Goal: Task Accomplishment & Management: Use online tool/utility

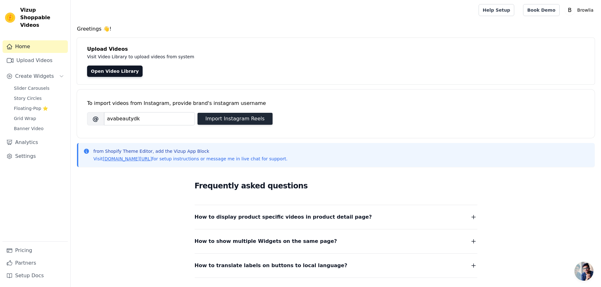
type input "avabeautydk"
click at [213, 120] on button "Import Instagram Reels" at bounding box center [234, 119] width 75 height 12
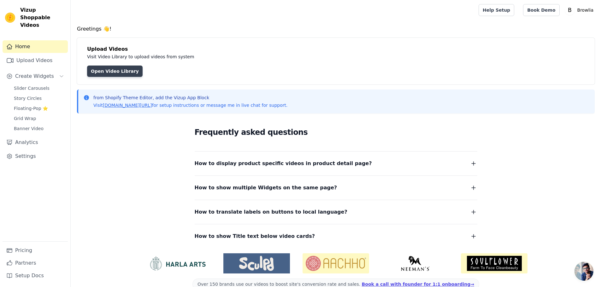
click at [102, 68] on link "Open Video Library" at bounding box center [115, 71] width 56 height 11
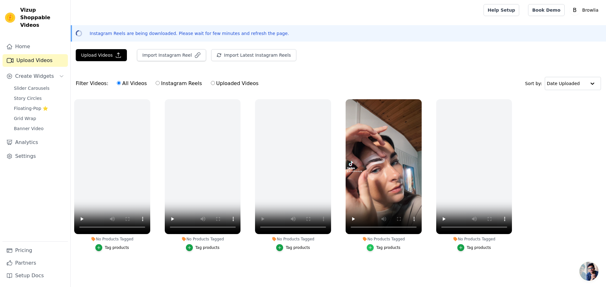
click at [372, 247] on icon "button" at bounding box center [370, 248] width 4 height 4
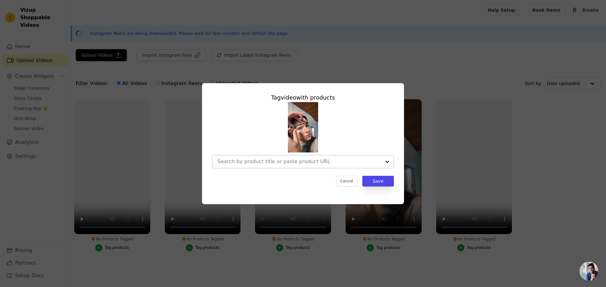
click at [386, 157] on div at bounding box center [387, 161] width 13 height 13
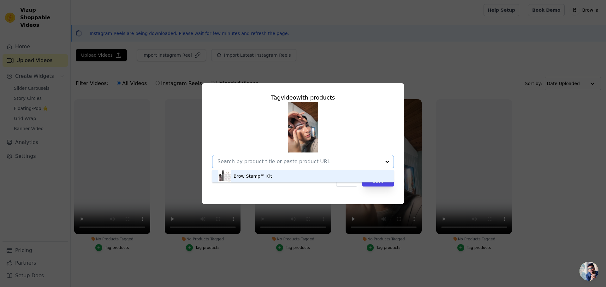
click at [262, 174] on div "Brow Stamp™ Kit" at bounding box center [252, 176] width 38 height 6
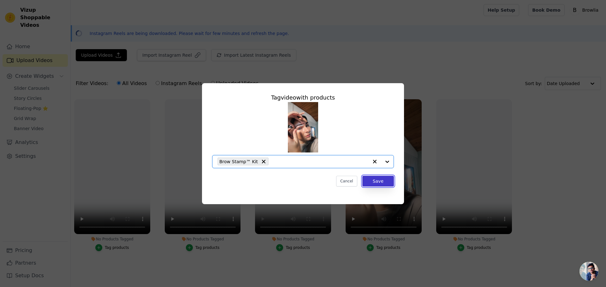
click at [375, 181] on button "Save" at bounding box center [378, 181] width 32 height 11
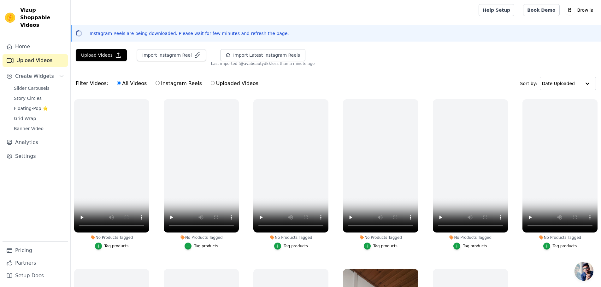
click at [155, 84] on input "Instagram Reels" at bounding box center [157, 83] width 4 height 4
radio input "true"
click at [104, 59] on button "Upload Videos" at bounding box center [101, 55] width 51 height 12
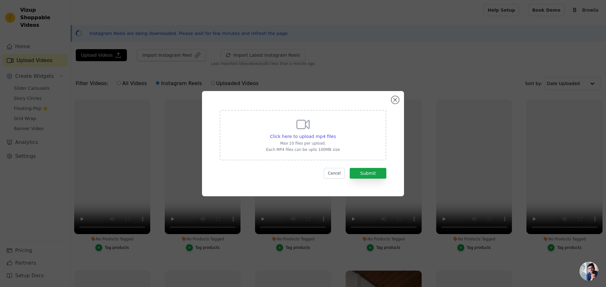
click at [391, 99] on div "Click here to upload mp4 files Max 10 files per upload. Each MP4 files can be u…" at bounding box center [303, 143] width 202 height 105
click at [393, 101] on button "Close modal" at bounding box center [395, 100] width 8 height 8
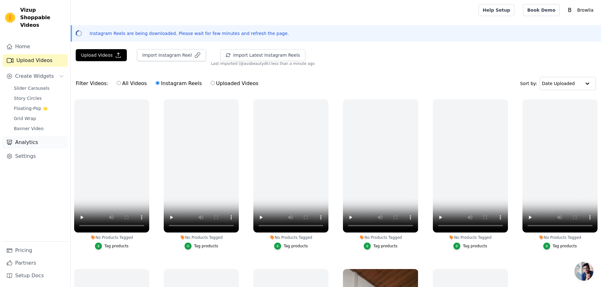
click at [26, 138] on link "Analytics" at bounding box center [35, 142] width 65 height 13
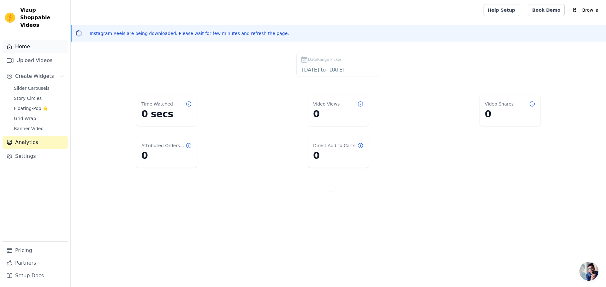
click at [25, 41] on link "Home" at bounding box center [35, 46] width 65 height 13
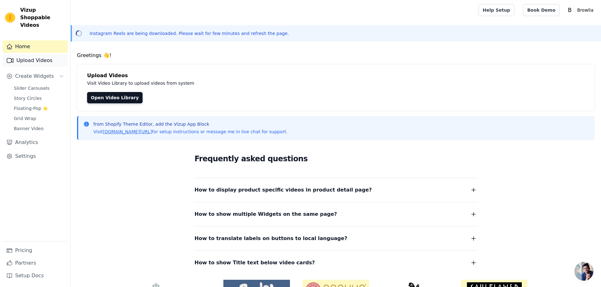
click at [28, 54] on link "Upload Videos" at bounding box center [35, 60] width 65 height 13
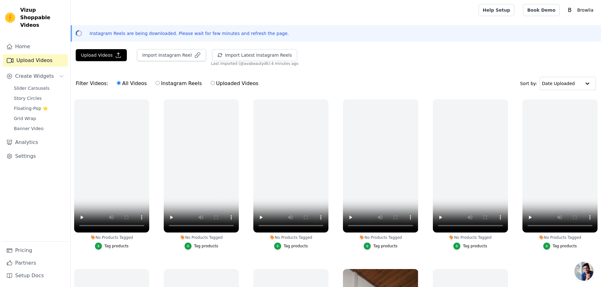
click at [28, 54] on link "Upload Videos" at bounding box center [35, 60] width 65 height 13
click at [29, 43] on link "Home" at bounding box center [35, 46] width 65 height 13
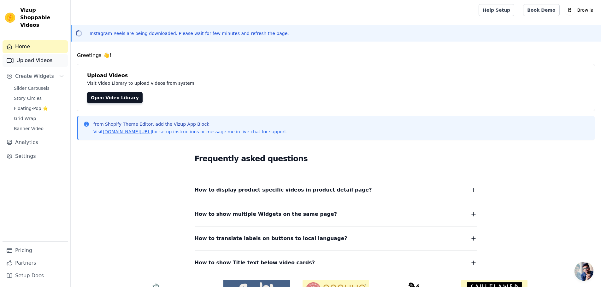
click at [31, 57] on link "Upload Videos" at bounding box center [35, 60] width 65 height 13
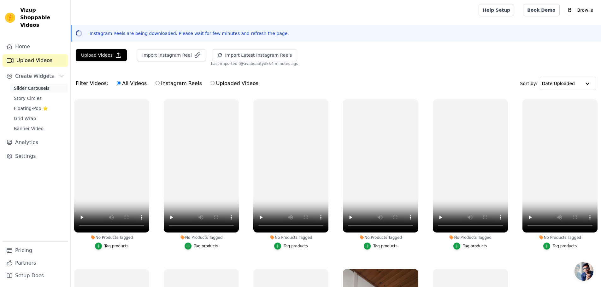
click at [28, 85] on span "Slider Carousels" at bounding box center [32, 88] width 36 height 6
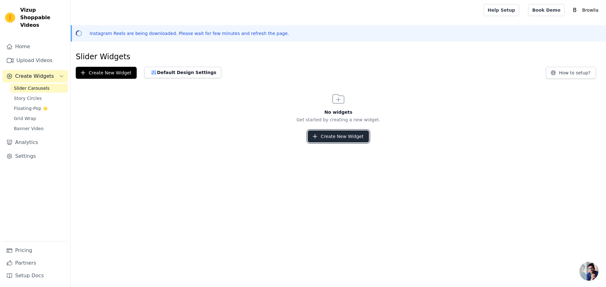
click at [353, 138] on button "Create New Widget" at bounding box center [337, 137] width 61 height 12
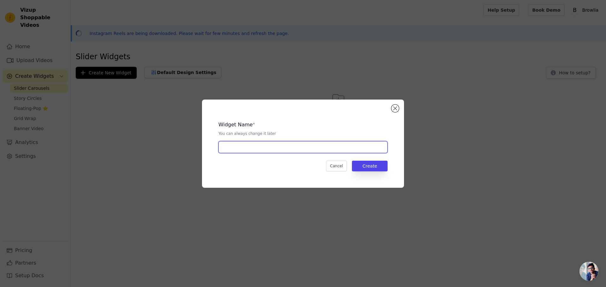
click at [254, 150] on input "text" at bounding box center [302, 147] width 169 height 12
type input "Brow Stamp"
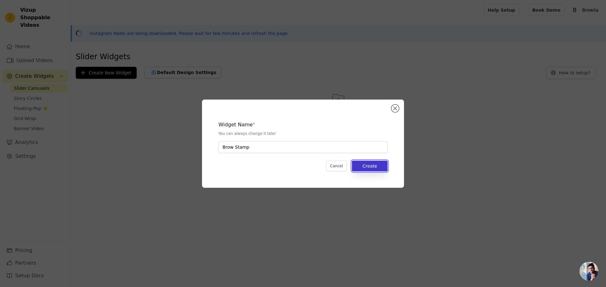
click at [372, 166] on button "Create" at bounding box center [370, 166] width 36 height 11
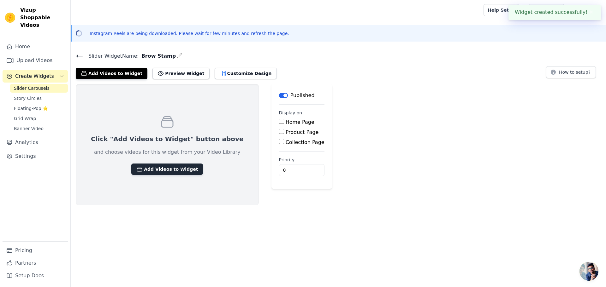
click at [143, 170] on button "Add Videos to Widget" at bounding box center [167, 169] width 72 height 11
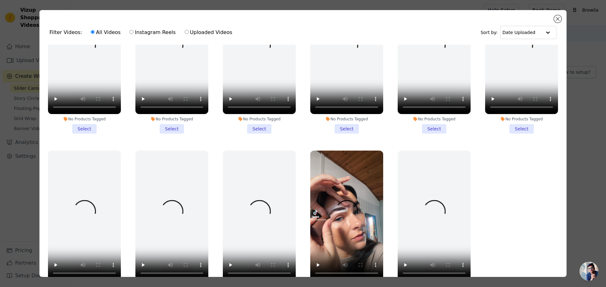
scroll to position [55, 0]
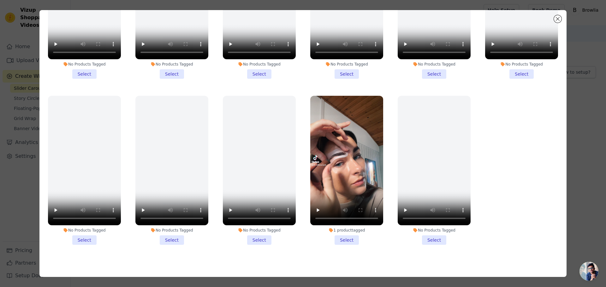
click at [338, 232] on li "1 product tagged Select" at bounding box center [346, 170] width 73 height 149
click at [0, 0] on input "1 product tagged Select" at bounding box center [0, 0] width 0 height 0
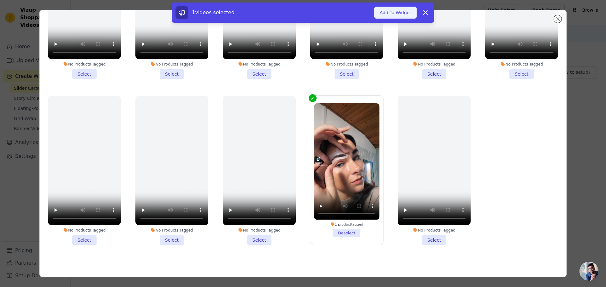
click at [391, 15] on button "Add To Widget" at bounding box center [395, 13] width 42 height 12
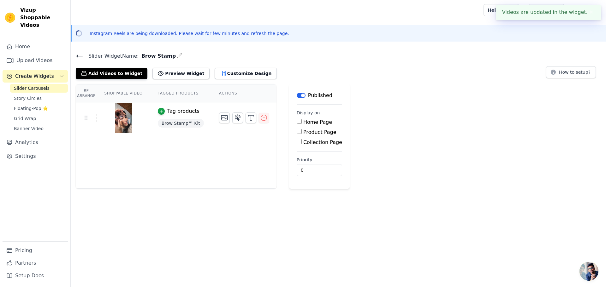
click at [296, 132] on div "Product Page" at bounding box center [318, 133] width 45 height 8
click at [296, 132] on input "Product Page" at bounding box center [298, 131] width 5 height 5
checkbox input "true"
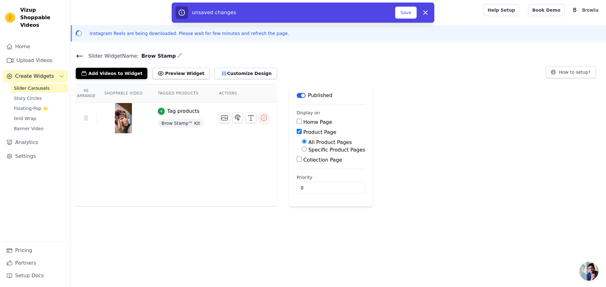
click at [302, 149] on input "Specific Product Pages" at bounding box center [304, 149] width 5 height 5
radio input "true"
click at [302, 164] on button "Select Products" at bounding box center [323, 164] width 42 height 11
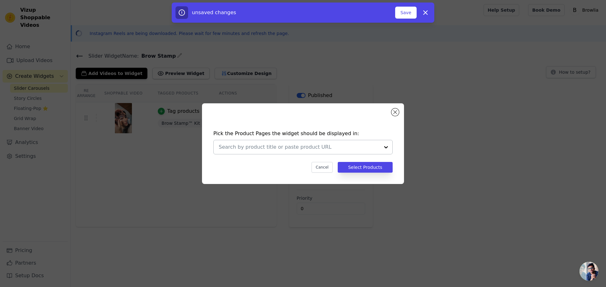
click at [384, 149] on div at bounding box center [385, 147] width 13 height 14
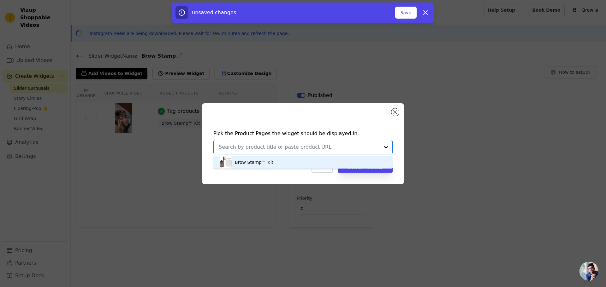
click at [276, 160] on div "Brow Stamp™ Kit" at bounding box center [303, 162] width 167 height 13
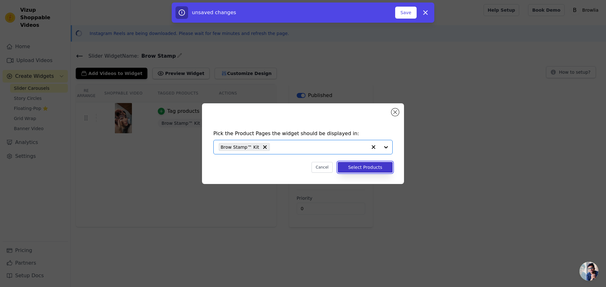
click at [358, 166] on button "Select Products" at bounding box center [364, 167] width 55 height 11
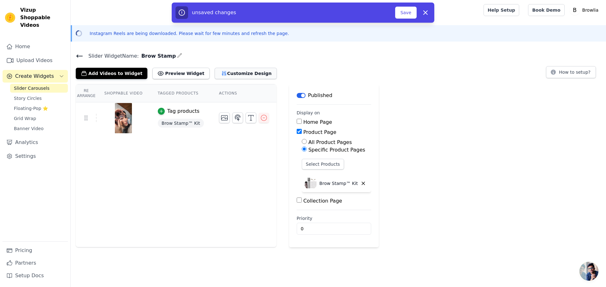
click at [214, 71] on button "Customize Design" at bounding box center [245, 73] width 62 height 11
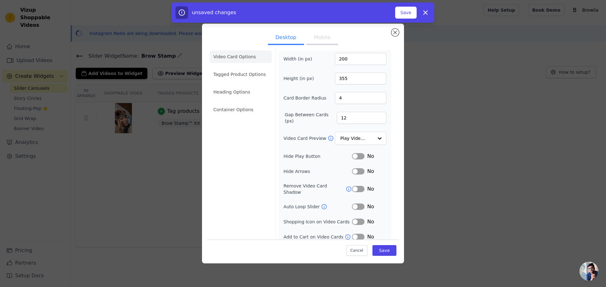
scroll to position [4, 0]
click at [379, 252] on button "Save" at bounding box center [384, 250] width 24 height 11
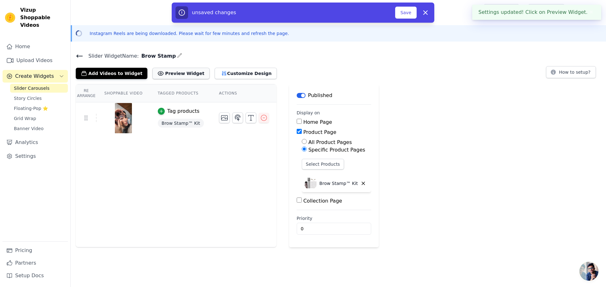
click at [183, 73] on button "Preview Widget" at bounding box center [180, 73] width 57 height 11
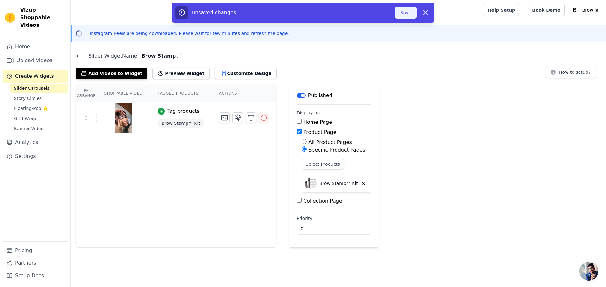
click at [407, 14] on button "Save" at bounding box center [405, 13] width 21 height 12
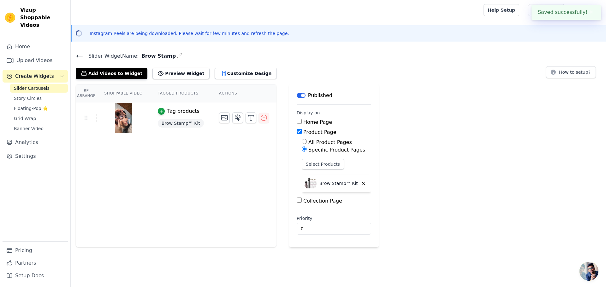
click at [82, 32] on div at bounding box center [81, 33] width 9 height 6
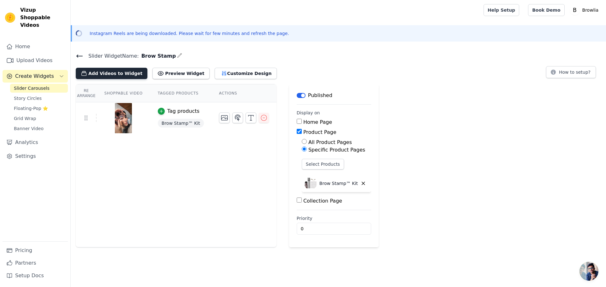
click at [120, 70] on button "Add Videos to Widget" at bounding box center [112, 73] width 72 height 11
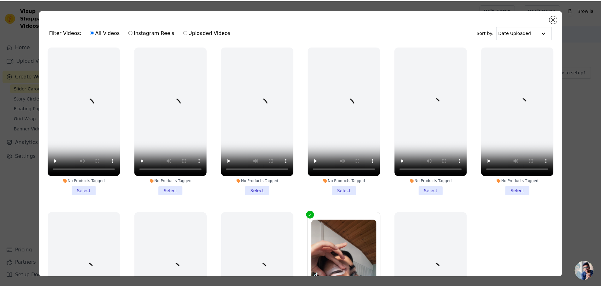
scroll to position [0, 0]
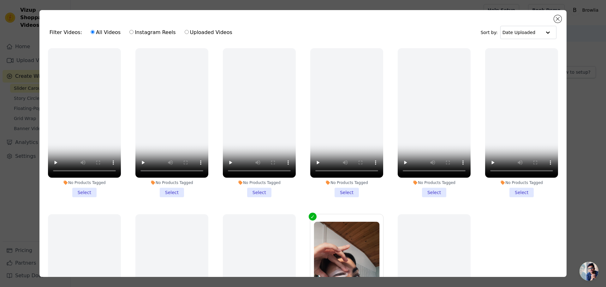
click at [524, 39] on div "Filter Videos: All Videos Instagram Reels Uploaded Videos Sort by: Date Uploaded" at bounding box center [302, 32] width 517 height 25
click at [555, 21] on button "Close modal" at bounding box center [557, 19] width 8 height 8
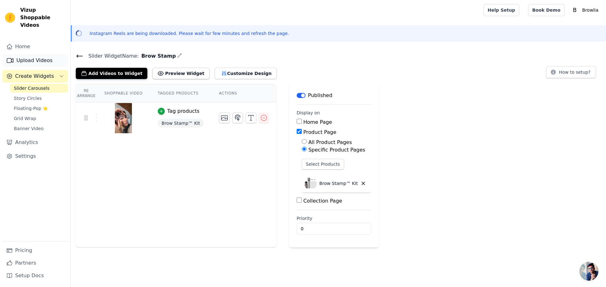
click at [31, 54] on link "Upload Videos" at bounding box center [35, 60] width 65 height 13
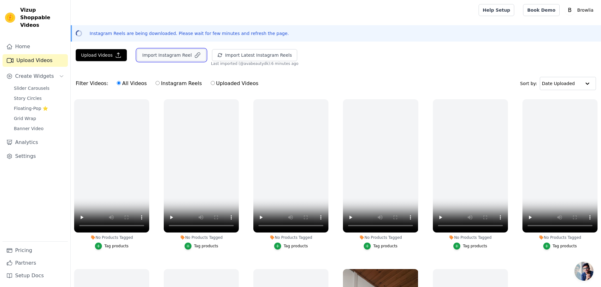
click at [179, 57] on button "Import Instagram Reel" at bounding box center [171, 55] width 69 height 12
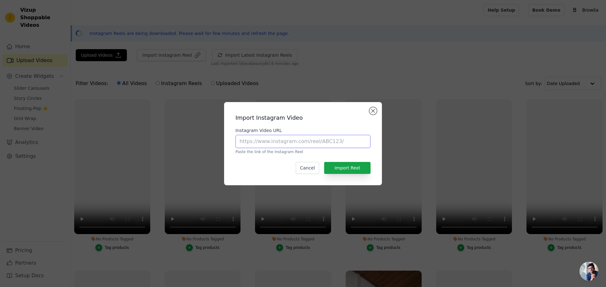
click at [257, 139] on input "Instagram Video URL" at bounding box center [302, 141] width 135 height 13
click at [350, 165] on button "Import Reel" at bounding box center [347, 168] width 46 height 12
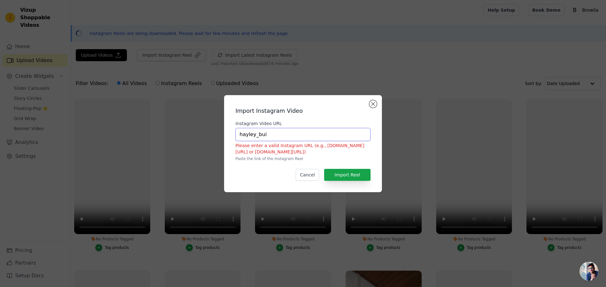
click at [286, 132] on input "hayley_bui" at bounding box center [302, 134] width 135 height 13
type input "qr_agency_impressum"
click at [367, 175] on button "Import Reel" at bounding box center [347, 175] width 46 height 12
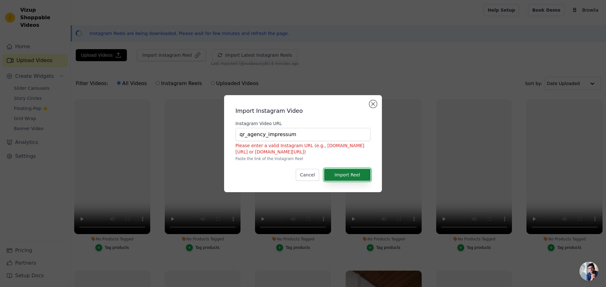
click at [342, 172] on button "Import Reel" at bounding box center [347, 175] width 46 height 12
click at [302, 135] on input "qr_agency_impressum" at bounding box center [302, 134] width 135 height 13
click at [327, 171] on button "Import Reel" at bounding box center [347, 175] width 46 height 12
click at [305, 137] on input "qr_agency_impressum" at bounding box center [302, 134] width 135 height 13
drag, startPoint x: 370, startPoint y: 104, endPoint x: 184, endPoint y: 15, distance: 206.9
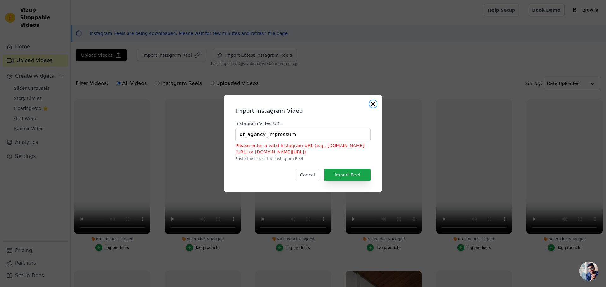
click at [368, 104] on div "Import Instagram Video Instagram Video URL qr_agency_impressum Please enter a v…" at bounding box center [303, 143] width 158 height 97
click at [307, 174] on button "Cancel" at bounding box center [307, 175] width 23 height 12
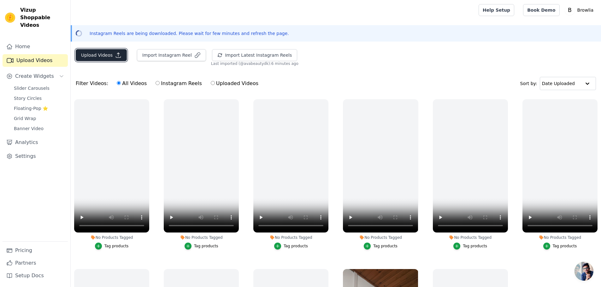
click at [96, 51] on button "Upload Videos" at bounding box center [101, 55] width 51 height 12
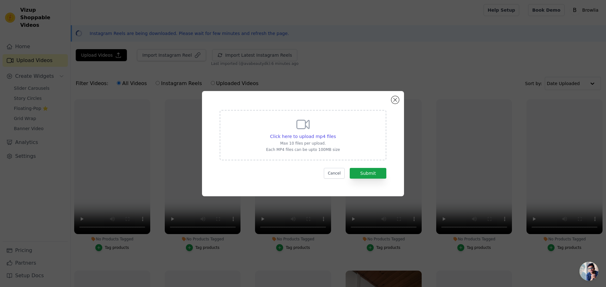
click at [302, 141] on p "Max 10 files per upload." at bounding box center [303, 143] width 74 height 5
click at [335, 133] on input "Click here to upload mp4 files Max 10 files per upload. Each MP4 files can be u…" at bounding box center [335, 133] width 0 height 0
type input "C:\fakepath\SaveClip.App_AQMByK0EJjHPRsPI-SPwzEqwtWd-af0Yo7by9EE_quzS3hQi5JqfE5…"
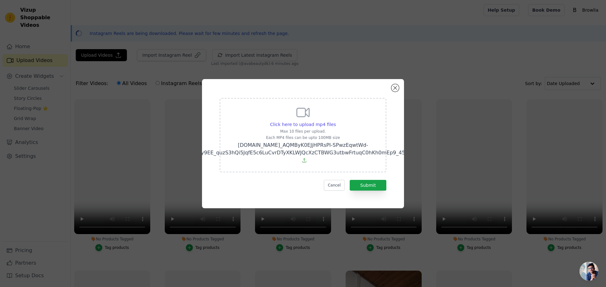
click at [366, 189] on div "Click here to upload mp4 files Max 10 files per upload. Each MP4 files can be u…" at bounding box center [302, 144] width 179 height 107
click at [367, 186] on button "Submit" at bounding box center [367, 185] width 37 height 11
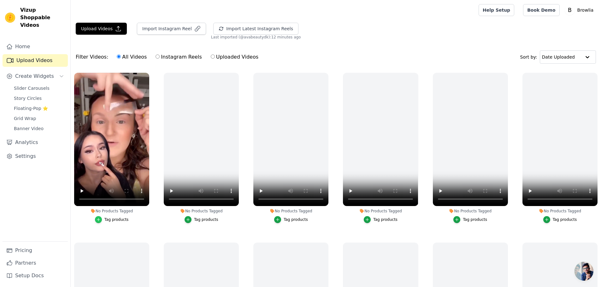
click at [101, 220] on icon "button" at bounding box center [98, 220] width 4 height 4
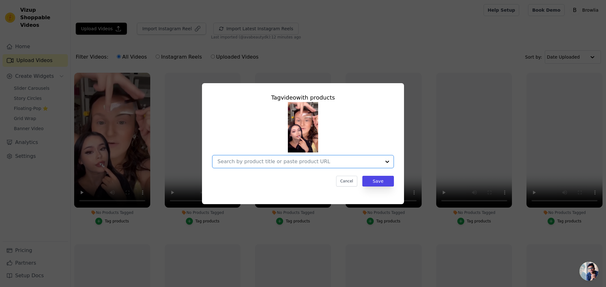
click at [346, 163] on input "No Products Tagged Tag video with products Option undefined, selected. Select i…" at bounding box center [298, 162] width 163 height 6
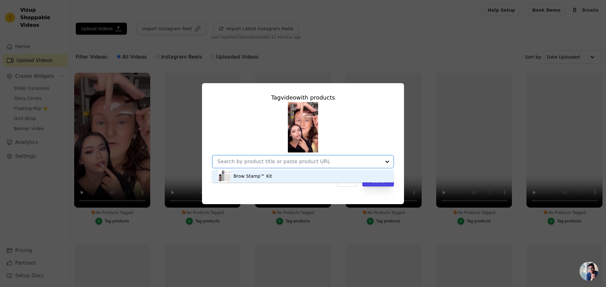
click at [274, 176] on div "Brow Stamp™ Kit" at bounding box center [302, 176] width 169 height 13
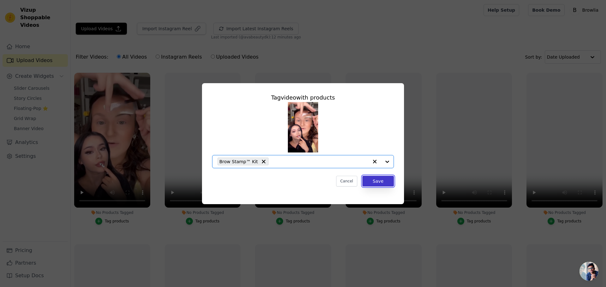
click at [390, 183] on button "Save" at bounding box center [378, 181] width 32 height 11
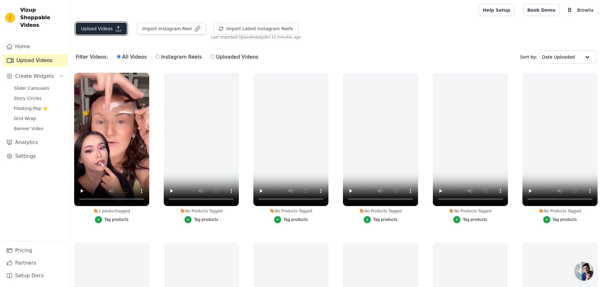
click at [101, 27] on button "Upload Videos" at bounding box center [101, 29] width 51 height 12
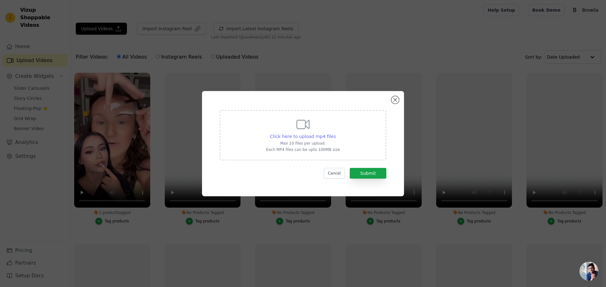
click at [300, 137] on span "Click here to upload mp4 files" at bounding box center [303, 136] width 66 height 5
click at [335, 133] on input "Click here to upload mp4 files Max 10 files per upload. Each MP4 files can be u…" at bounding box center [335, 133] width 0 height 0
type input "C:\fakepath\SaveClip.App_AQO8AlKYh474_LoHesIZEFWwcY4cZjlqB3pFO6JfkMEN-tNmeuY9Wn…"
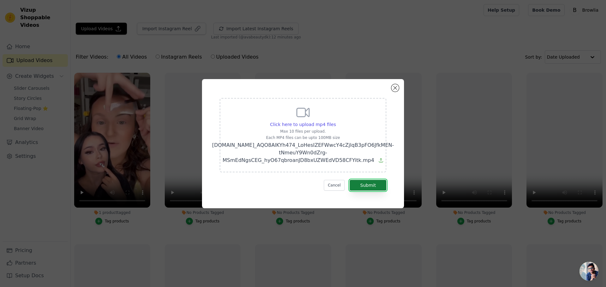
click at [367, 182] on button "Submit" at bounding box center [367, 185] width 37 height 11
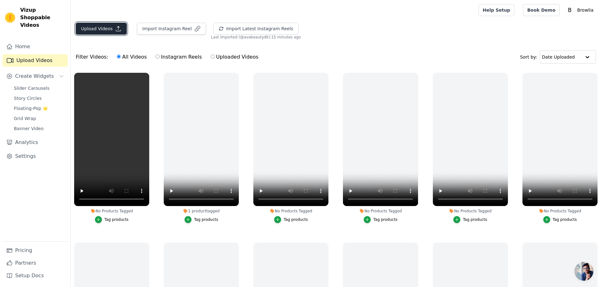
click at [109, 30] on button "Upload Videos" at bounding box center [101, 29] width 51 height 12
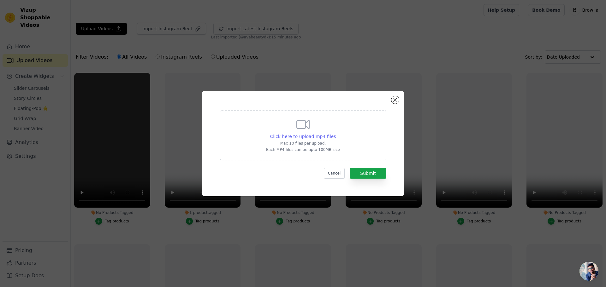
click at [308, 136] on span "Click here to upload mp4 files" at bounding box center [303, 136] width 66 height 5
click at [335, 133] on input "Click here to upload mp4 files Max 10 files per upload. Each MP4 files can be u…" at bounding box center [335, 133] width 0 height 0
type input "C:\fakepath\0918.mp4"
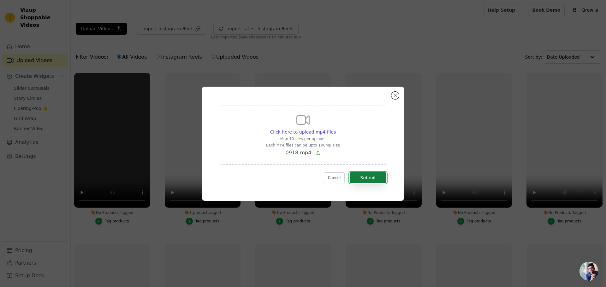
click at [370, 179] on button "Submit" at bounding box center [367, 178] width 37 height 11
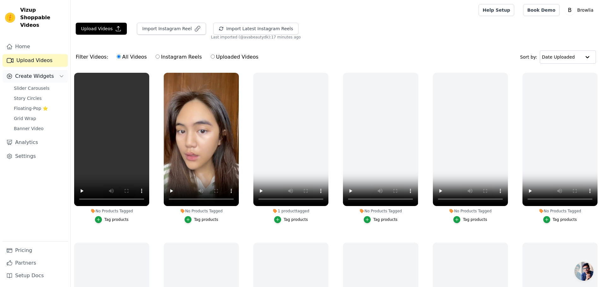
click at [44, 73] on span "Create Widgets" at bounding box center [34, 77] width 39 height 8
click at [15, 85] on div "Slider Carousels Story Circles Floating-Pop ⭐ Grid Wrap Banner Video" at bounding box center [39, 108] width 58 height 49
click at [19, 84] on link "Slider Carousels" at bounding box center [39, 88] width 58 height 9
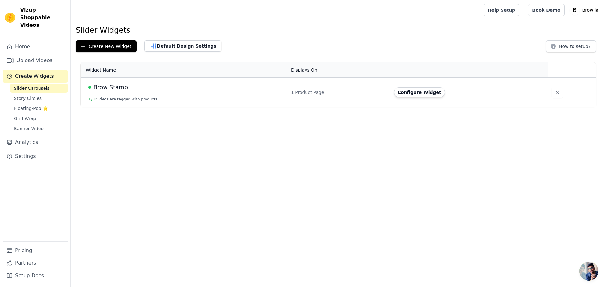
click at [138, 85] on div "Brow Stamp" at bounding box center [185, 87] width 195 height 9
click at [412, 91] on button "Configure Widget" at bounding box center [419, 92] width 51 height 10
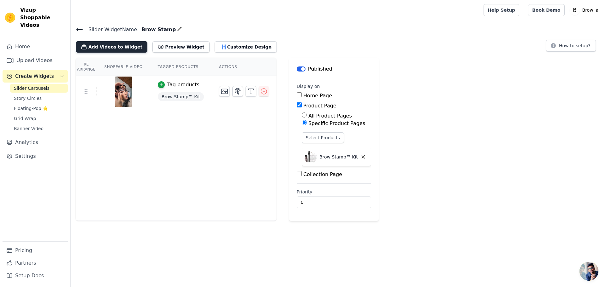
click at [114, 48] on button "Add Videos to Widget" at bounding box center [112, 46] width 72 height 11
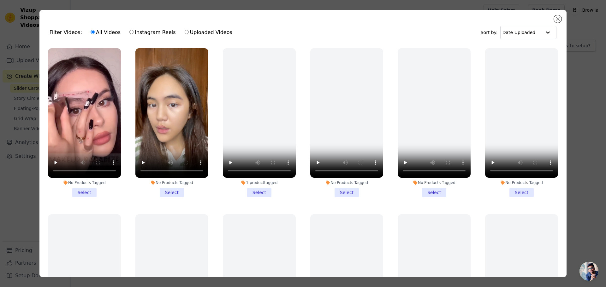
click at [82, 192] on li "No Products Tagged Select" at bounding box center [84, 122] width 73 height 149
click at [0, 0] on input "No Products Tagged Select" at bounding box center [0, 0] width 0 height 0
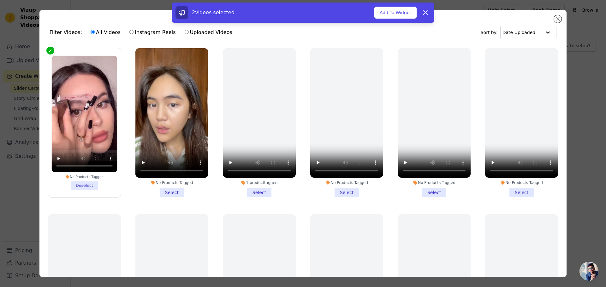
click at [167, 187] on li "No Products Tagged Select" at bounding box center [171, 122] width 73 height 149
click at [0, 0] on input "No Products Tagged Select" at bounding box center [0, 0] width 0 height 0
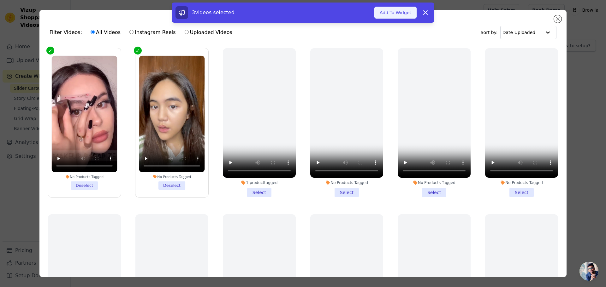
click at [399, 14] on button "Add To Widget" at bounding box center [395, 13] width 42 height 12
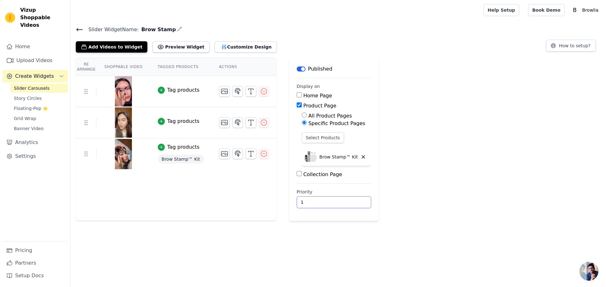
type input "1"
click at [343, 201] on input "1" at bounding box center [333, 202] width 74 height 12
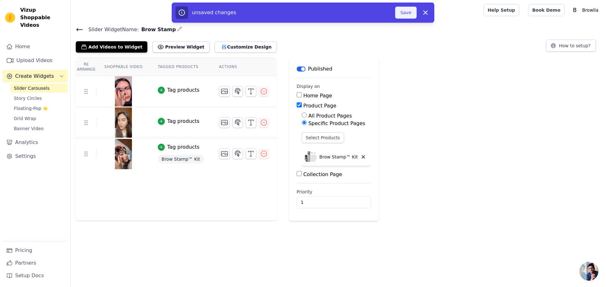
click at [409, 13] on button "Save" at bounding box center [405, 13] width 21 height 12
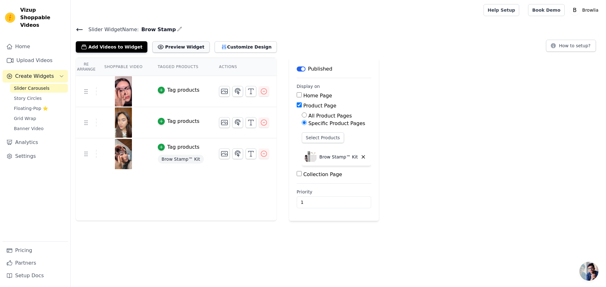
click at [173, 51] on button "Preview Widget" at bounding box center [180, 46] width 57 height 11
click at [24, 54] on link "Upload Videos" at bounding box center [35, 60] width 65 height 13
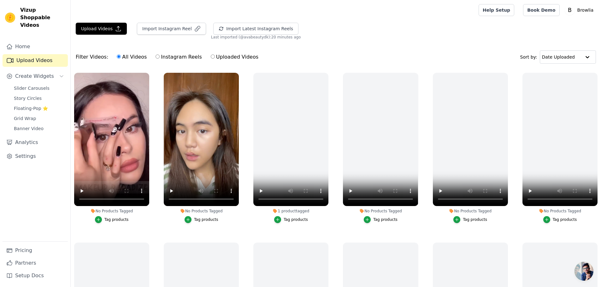
click at [121, 219] on div "Tag products" at bounding box center [116, 219] width 24 height 5
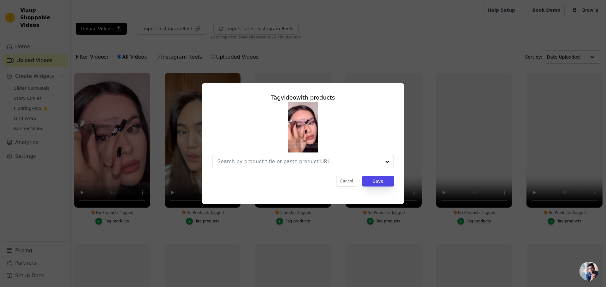
click at [325, 159] on input "No Products Tagged Tag video with products Cancel Save Tag products" at bounding box center [298, 162] width 163 height 6
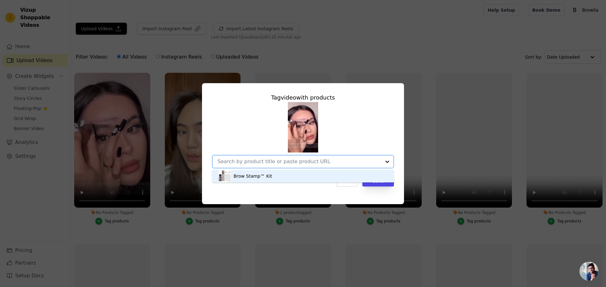
click at [253, 178] on div "Brow Stamp™ Kit" at bounding box center [252, 176] width 38 height 6
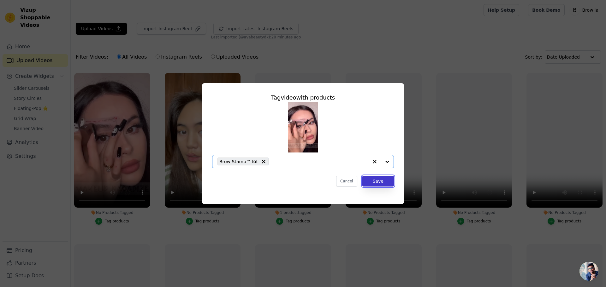
click at [373, 184] on button "Save" at bounding box center [378, 181] width 32 height 11
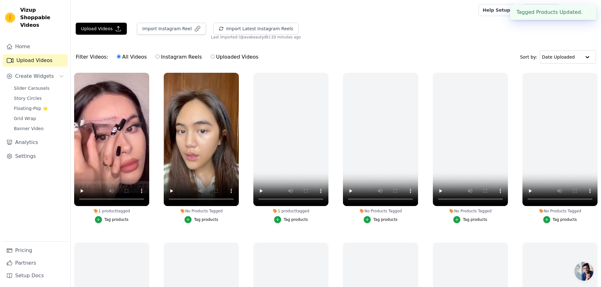
click at [206, 220] on div "Tag products" at bounding box center [206, 219] width 24 height 5
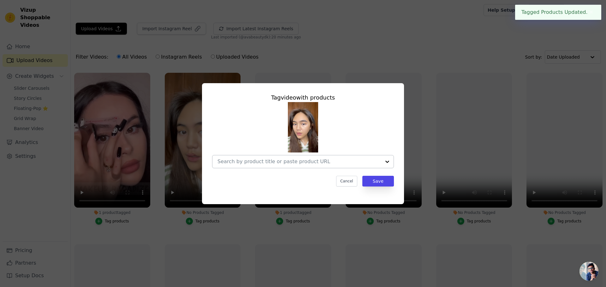
click at [370, 166] on div at bounding box center [298, 161] width 163 height 13
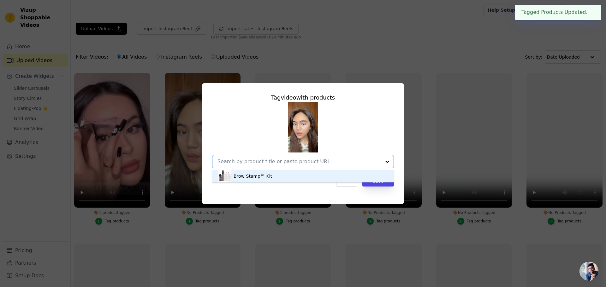
click at [304, 177] on div "Brow Stamp™ Kit" at bounding box center [302, 176] width 169 height 13
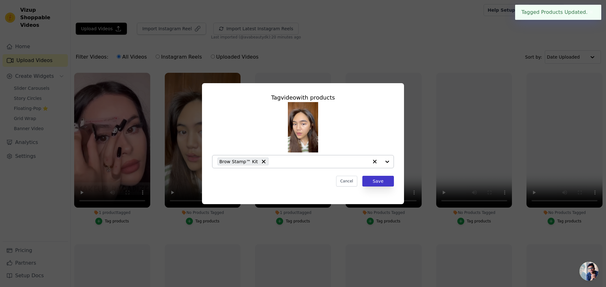
drag, startPoint x: 361, startPoint y: 183, endPoint x: 372, endPoint y: 183, distance: 11.7
click at [364, 183] on div "Cancel Save" at bounding box center [303, 181] width 182 height 11
click at [372, 183] on button "Save" at bounding box center [378, 181] width 32 height 11
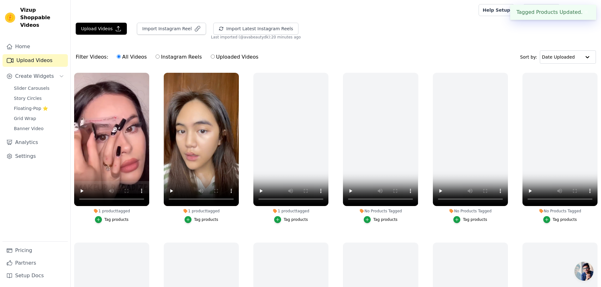
click at [37, 76] on div "Home Upload Videos Create Widgets Slider Carousels Story Circles Floating-Pop ⭐…" at bounding box center [35, 140] width 65 height 201
click at [36, 85] on span "Slider Carousels" at bounding box center [32, 88] width 36 height 6
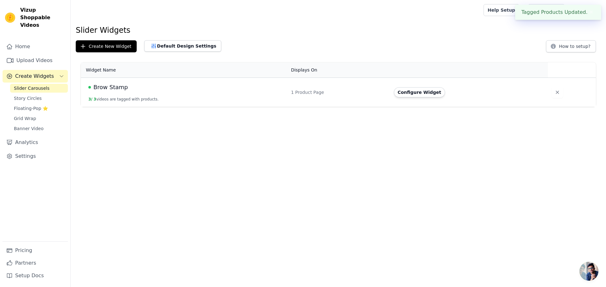
drag, startPoint x: 230, startPoint y: 91, endPoint x: 346, endPoint y: 76, distance: 117.5
click at [231, 90] on div "Brow Stamp" at bounding box center [185, 87] width 195 height 9
click at [413, 95] on button "Configure Widget" at bounding box center [419, 92] width 51 height 10
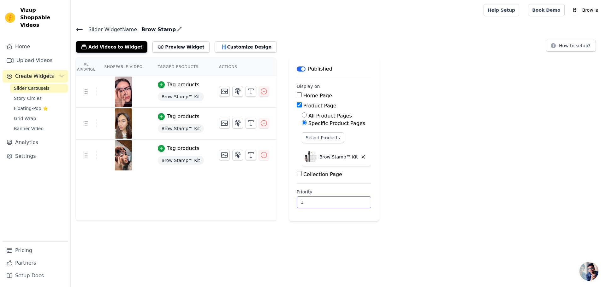
type input "1"
click at [343, 200] on input "1" at bounding box center [333, 202] width 74 height 12
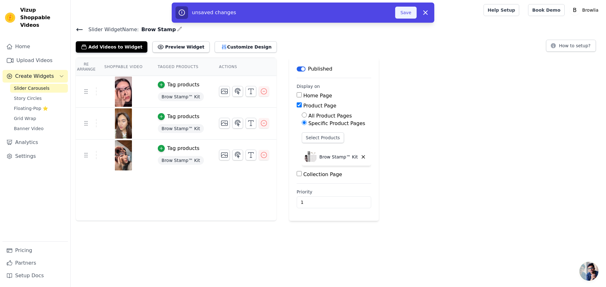
click at [409, 15] on button "Save" at bounding box center [405, 13] width 21 height 12
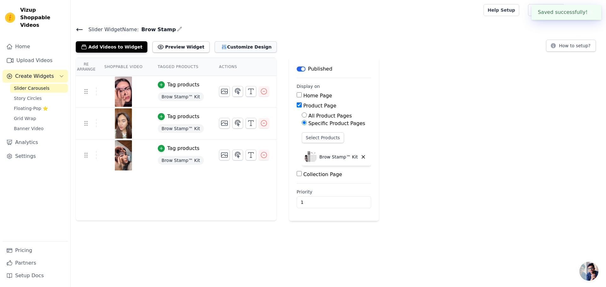
click at [221, 45] on button "Customize Design" at bounding box center [245, 46] width 62 height 11
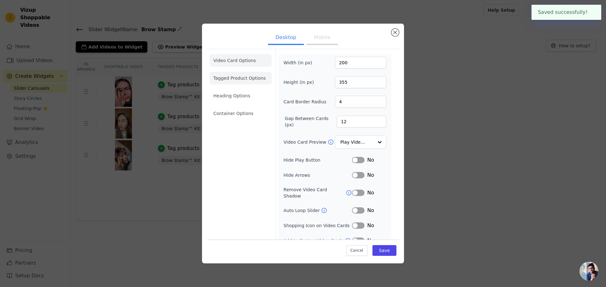
click at [231, 76] on li "Tagged Product Options" at bounding box center [240, 78] width 62 height 13
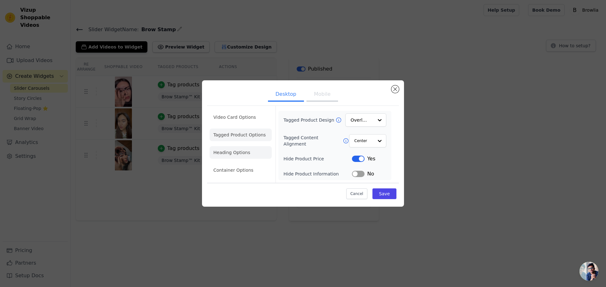
click at [235, 152] on li "Heading Options" at bounding box center [240, 152] width 62 height 13
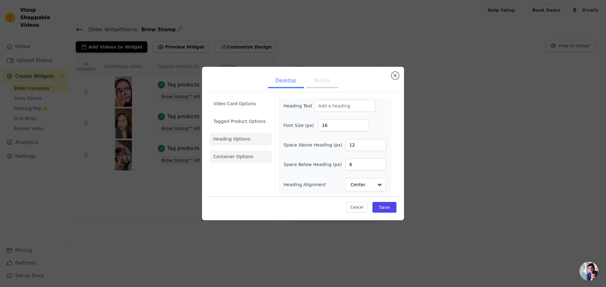
click at [238, 161] on li "Container Options" at bounding box center [240, 156] width 62 height 13
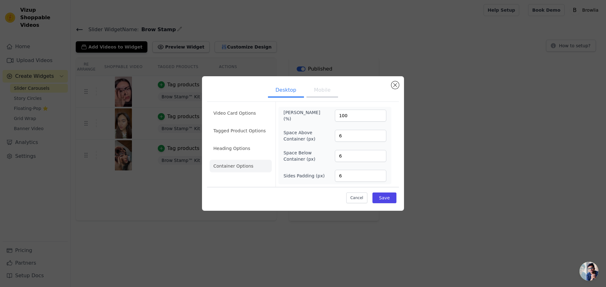
click at [320, 94] on button "Mobile" at bounding box center [322, 91] width 32 height 14
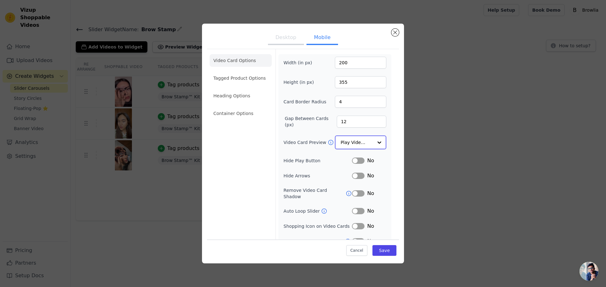
click at [375, 140] on div at bounding box center [379, 142] width 13 height 13
click at [373, 139] on div at bounding box center [379, 142] width 13 height 13
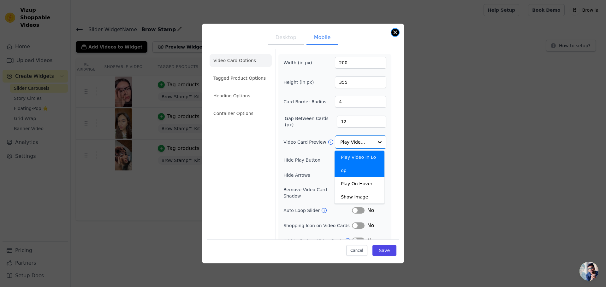
click at [395, 32] on button "Close modal" at bounding box center [395, 33] width 8 height 8
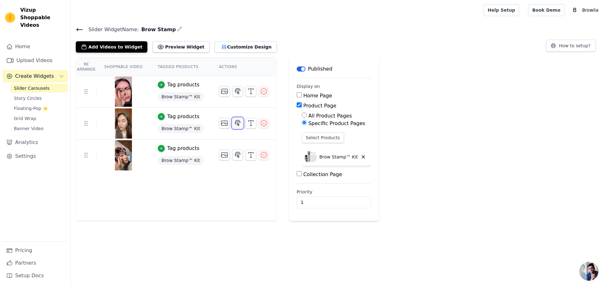
click at [234, 123] on icon "button" at bounding box center [238, 124] width 8 height 8
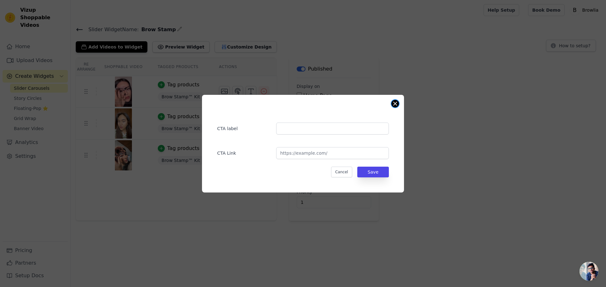
click at [394, 105] on button "Close modal" at bounding box center [395, 104] width 8 height 8
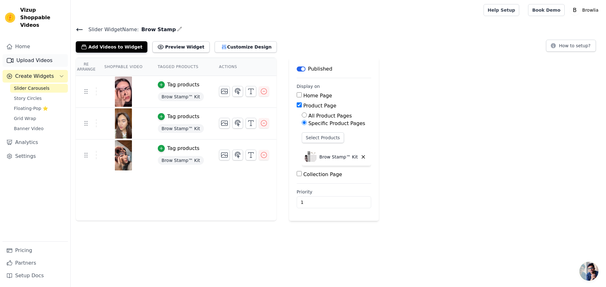
click at [35, 55] on link "Upload Videos" at bounding box center [35, 60] width 65 height 13
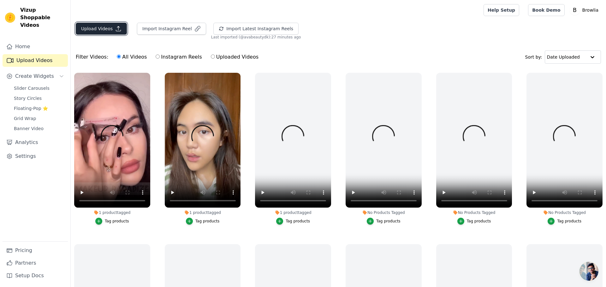
click at [84, 28] on button "Upload Videos" at bounding box center [101, 29] width 51 height 12
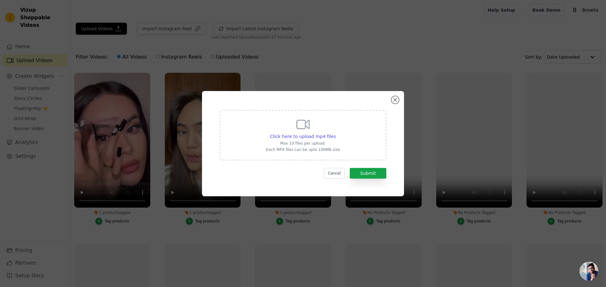
click at [292, 140] on div "Click here to upload mp4 files Max 10 files per upload. Each MP4 files can be u…" at bounding box center [303, 134] width 74 height 35
click at [335, 133] on input "Click here to upload mp4 files Max 10 files per upload. Each MP4 files can be u…" at bounding box center [335, 133] width 0 height 0
type input "C:\fakepath\SaveClip.App_AQNu7LBTAjKl9YeG-VpD-2P5MUs1p8tM2fh4-CBhJJW6nGaVn7pEOE…"
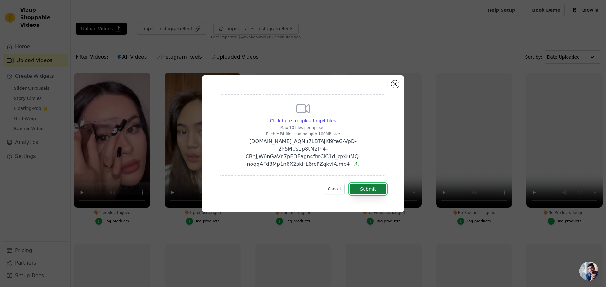
click at [369, 186] on button "Submit" at bounding box center [367, 189] width 37 height 11
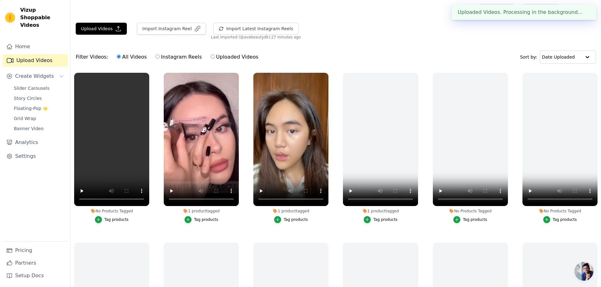
click at [106, 218] on div "Tag products" at bounding box center [116, 219] width 24 height 5
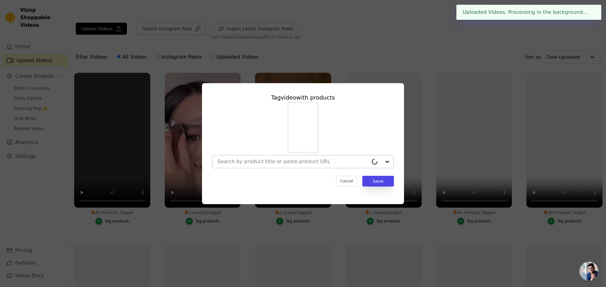
click at [286, 167] on div at bounding box center [292, 161] width 151 height 13
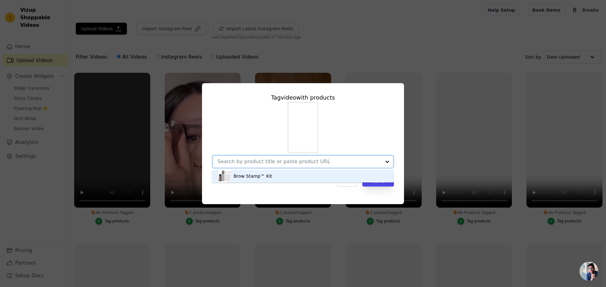
click at [282, 179] on div "Brow Stamp™ Kit" at bounding box center [302, 176] width 169 height 13
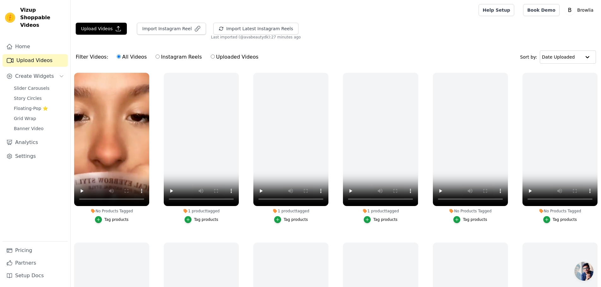
click at [113, 220] on div "Tag products" at bounding box center [116, 219] width 24 height 5
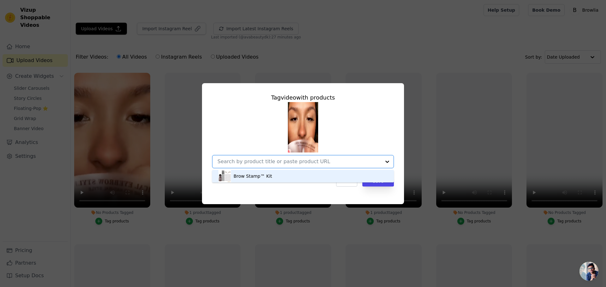
click at [305, 176] on div "Brow Stamp™ Kit" at bounding box center [302, 176] width 169 height 13
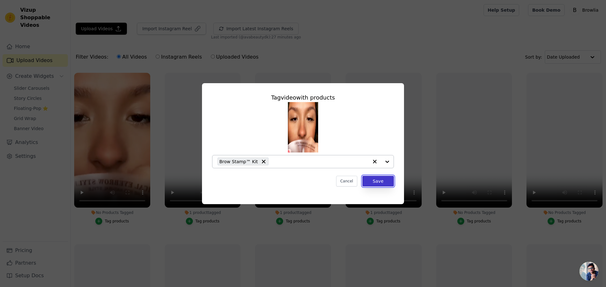
click at [376, 178] on button "Save" at bounding box center [378, 181] width 32 height 11
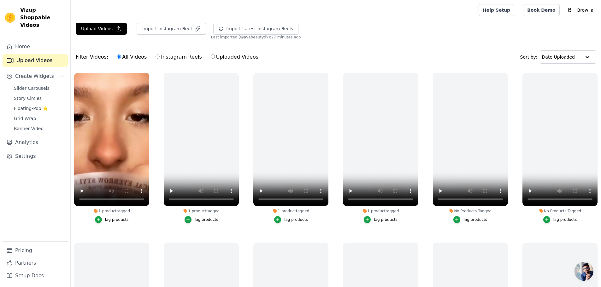
drag, startPoint x: 67, startPoint y: 189, endPoint x: 81, endPoint y: 192, distance: 14.4
click at [73, 191] on div "Vizup Shoppable Videos Home Upload Videos Create Widgets Slider Carousels Story…" at bounding box center [300, 176] width 601 height 352
click at [300, 39] on div "Upload Videos Import Instagram Reel Import Latest Instagram Reels Import Latest…" at bounding box center [336, 31] width 530 height 17
click at [106, 28] on button "Upload Videos" at bounding box center [101, 29] width 51 height 12
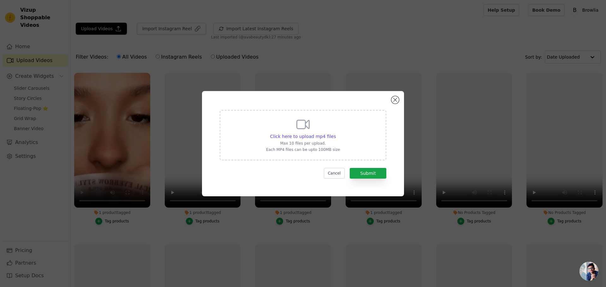
click at [324, 132] on div "Click here to upload mp4 files Max 10 files per upload. Each MP4 files can be u…" at bounding box center [303, 134] width 74 height 35
click at [335, 133] on input "Click here to upload mp4 files Max 10 files per upload. Each MP4 files can be u…" at bounding box center [335, 133] width 0 height 0
type input "C:\fakepath\[DOMAIN_NAME]_AQMtdQ2v4naMKOfz5w9STKZZZjVnuC3eTBhHRT-bneXLOalPLPizb…"
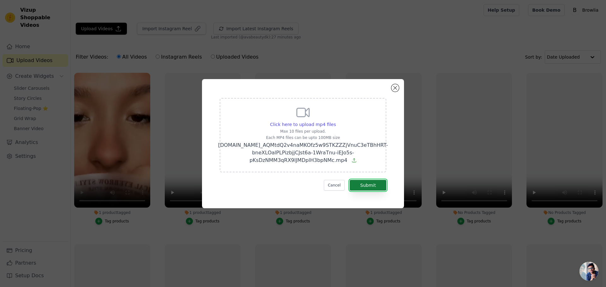
click at [360, 188] on button "Submit" at bounding box center [367, 185] width 37 height 11
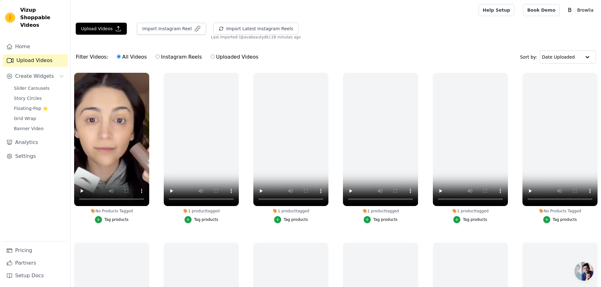
click at [110, 219] on div "Tag products" at bounding box center [116, 219] width 24 height 5
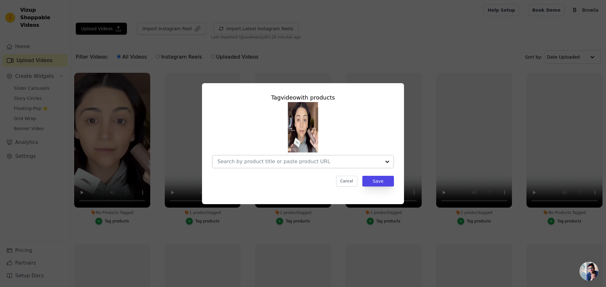
click at [331, 160] on input "No Products Tagged Tag video with products Cancel Save Tag products" at bounding box center [298, 162] width 163 height 6
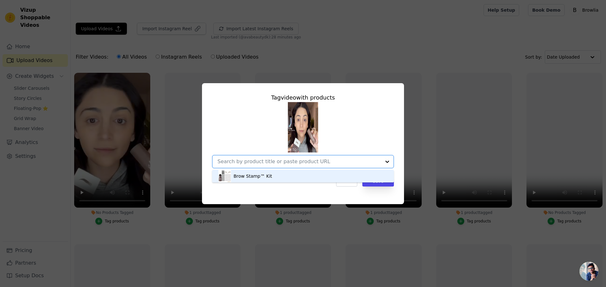
click at [295, 179] on div "Brow Stamp™ Kit" at bounding box center [302, 176] width 169 height 13
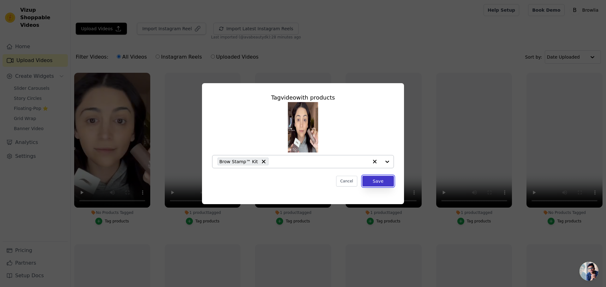
click at [390, 183] on button "Save" at bounding box center [378, 181] width 32 height 11
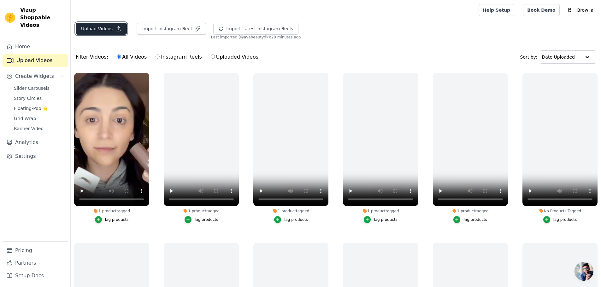
click at [103, 27] on button "Upload Videos" at bounding box center [101, 29] width 51 height 12
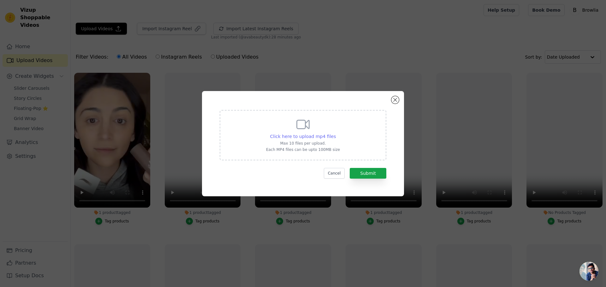
click at [299, 139] on span "Click here to upload mp4 files" at bounding box center [303, 136] width 66 height 5
click at [335, 133] on input "Click here to upload mp4 files Max 10 files per upload. Each MP4 files can be u…" at bounding box center [335, 133] width 0 height 0
type input "C:\fakepath\[DOMAIN_NAME]_AQNoIPrHjoIzky64SDvHDYhOHgLJzo-P7QMMsoK0qINg-OCTAD8y5…"
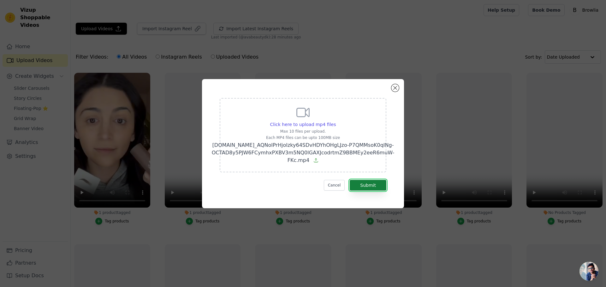
click at [362, 186] on button "Submit" at bounding box center [367, 185] width 37 height 11
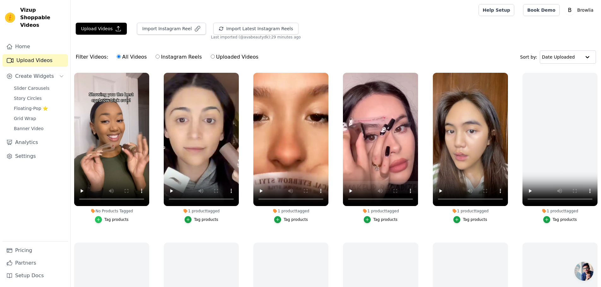
click at [102, 219] on div "button" at bounding box center [98, 219] width 7 height 7
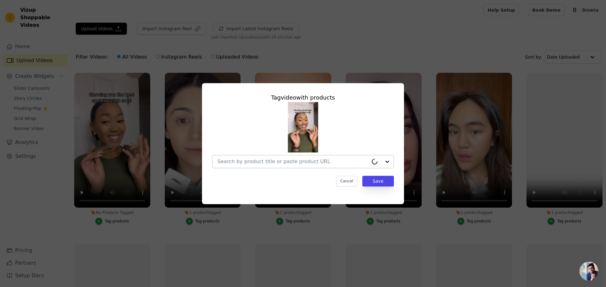
click at [363, 164] on input "No Products Tagged Tag video with products Cancel Save Tag products" at bounding box center [292, 162] width 151 height 6
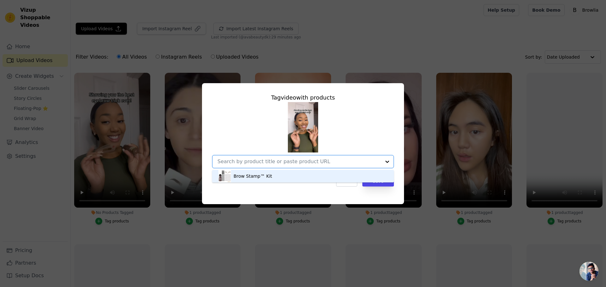
click at [348, 176] on div "Brow Stamp™ Kit" at bounding box center [302, 176] width 169 height 13
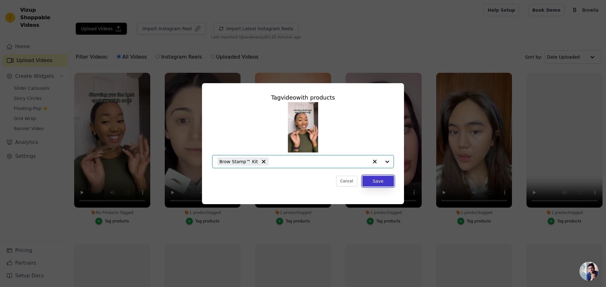
click at [373, 183] on button "Save" at bounding box center [378, 181] width 32 height 11
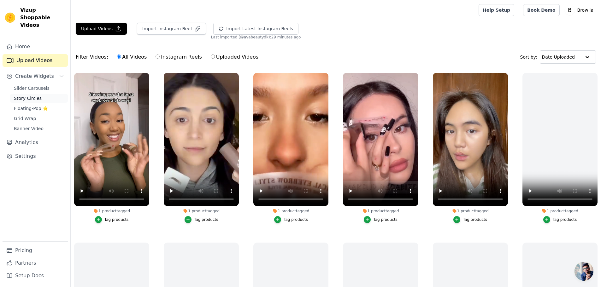
click at [27, 95] on span "Story Circles" at bounding box center [28, 98] width 28 height 6
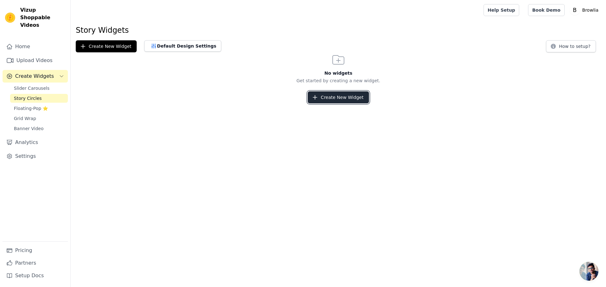
click at [347, 96] on button "Create New Widget" at bounding box center [337, 97] width 61 height 12
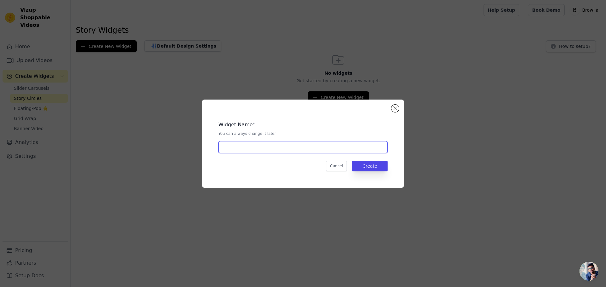
click at [258, 148] on input "text" at bounding box center [302, 147] width 169 height 12
type input "Brow Stamp"
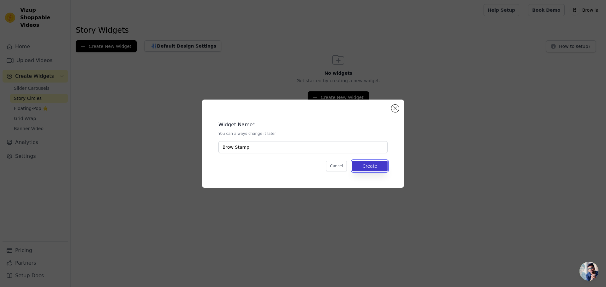
click at [366, 167] on button "Create" at bounding box center [370, 166] width 36 height 11
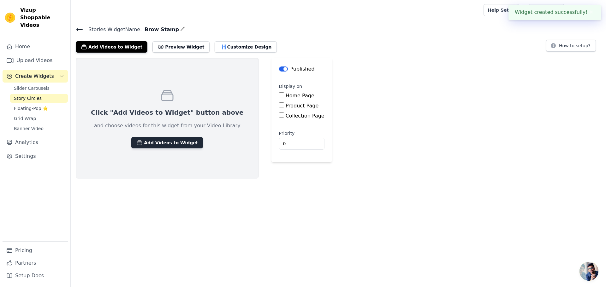
click at [169, 143] on button "Add Videos to Widget" at bounding box center [167, 142] width 72 height 11
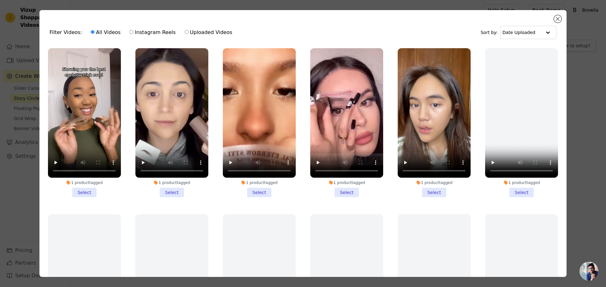
click at [78, 186] on li "1 product tagged Select" at bounding box center [84, 122] width 73 height 149
click at [0, 0] on input "1 product tagged Select" at bounding box center [0, 0] width 0 height 0
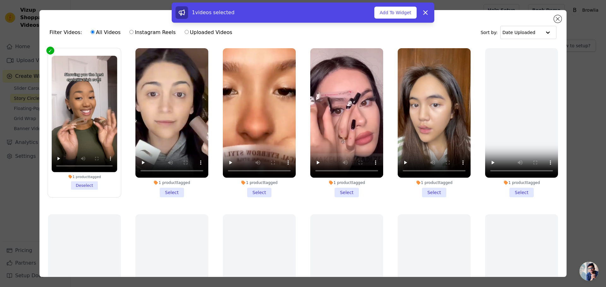
drag, startPoint x: 159, startPoint y: 187, endPoint x: 166, endPoint y: 187, distance: 7.3
click at [161, 187] on li "1 product tagged Select" at bounding box center [171, 122] width 73 height 149
click at [0, 0] on input "1 product tagged Select" at bounding box center [0, 0] width 0 height 0
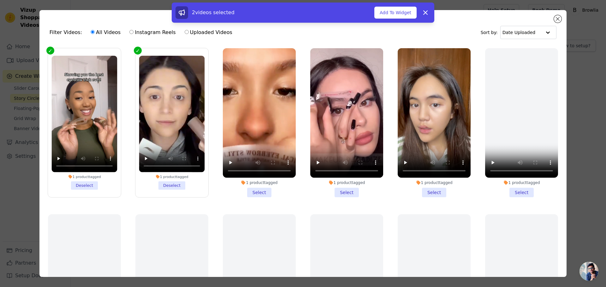
click at [249, 189] on li "1 product tagged Select" at bounding box center [259, 122] width 73 height 149
click at [0, 0] on input "1 product tagged Select" at bounding box center [0, 0] width 0 height 0
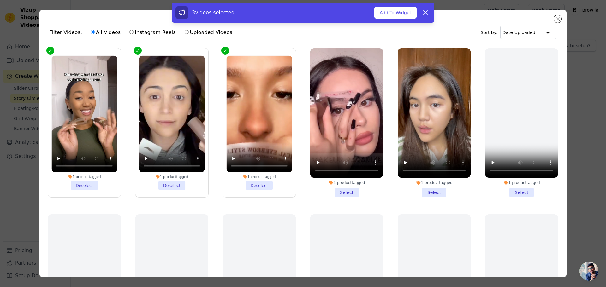
click at [331, 190] on li "1 product tagged Select" at bounding box center [346, 122] width 73 height 149
click at [0, 0] on input "1 product tagged Select" at bounding box center [0, 0] width 0 height 0
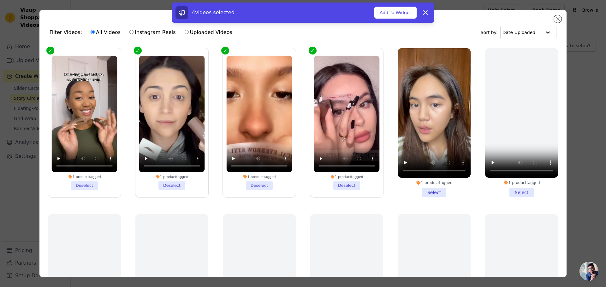
click at [431, 183] on div "1 product tagged" at bounding box center [433, 182] width 73 height 5
click at [0, 0] on input "1 product tagged Select" at bounding box center [0, 0] width 0 height 0
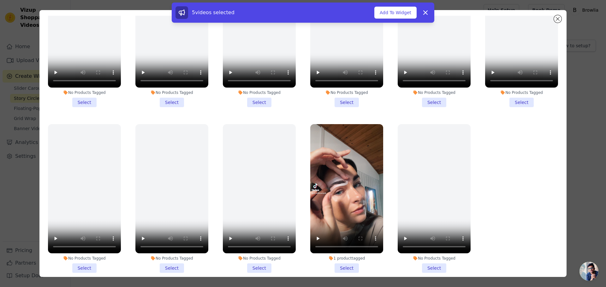
scroll to position [55, 0]
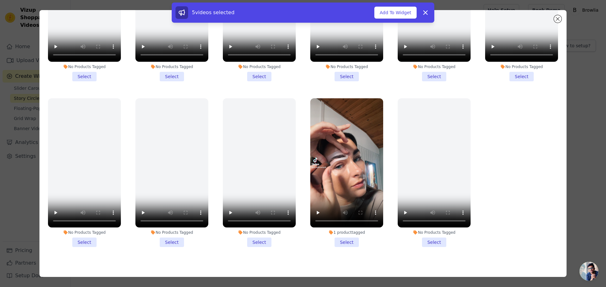
click at [339, 232] on li "1 product tagged Select" at bounding box center [346, 172] width 73 height 149
click at [0, 0] on input "1 product tagged Select" at bounding box center [0, 0] width 0 height 0
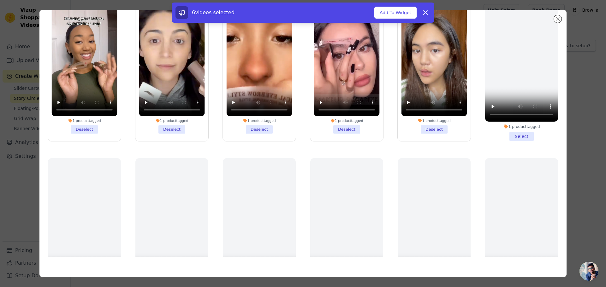
scroll to position [0, 0]
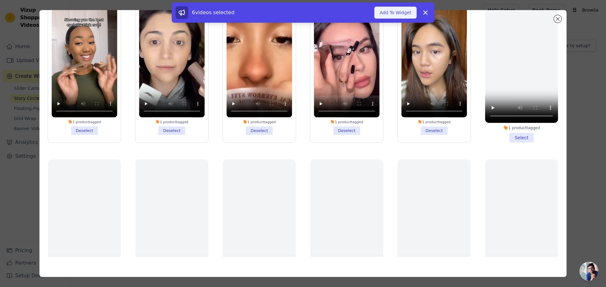
click at [404, 7] on button "Add To Widget" at bounding box center [395, 13] width 42 height 12
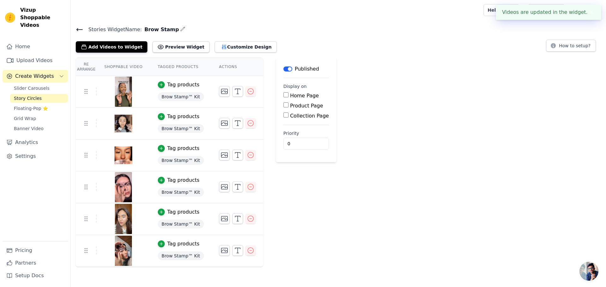
click at [283, 105] on div "Product Page" at bounding box center [305, 106] width 45 height 8
click at [283, 106] on input "Product Page" at bounding box center [285, 104] width 5 height 5
checkbox input "true"
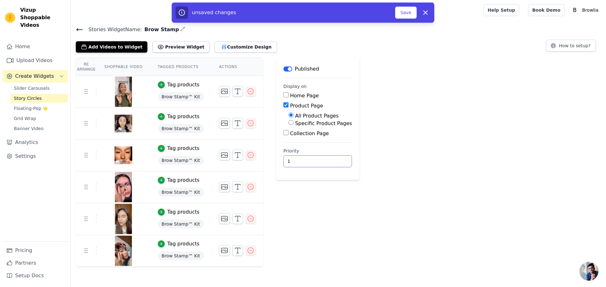
click at [322, 160] on input "1" at bounding box center [317, 161] width 68 height 12
type input "2"
click at [322, 160] on input "2" at bounding box center [317, 161] width 68 height 12
click at [407, 11] on button "Save" at bounding box center [405, 13] width 21 height 12
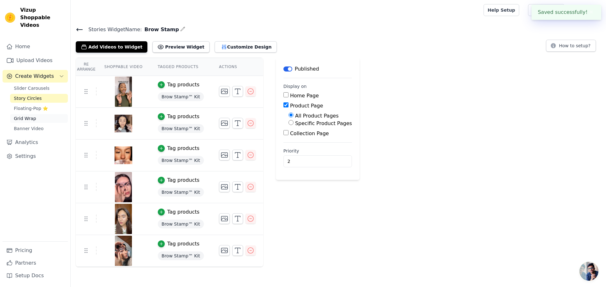
click at [25, 115] on span "Grid Wrap" at bounding box center [25, 118] width 22 height 6
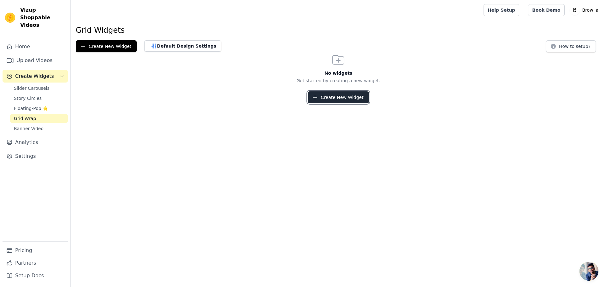
click at [330, 97] on button "Create New Widget" at bounding box center [337, 97] width 61 height 12
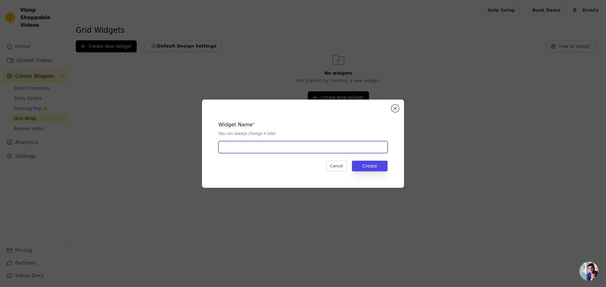
click at [272, 144] on input "text" at bounding box center [302, 147] width 169 height 12
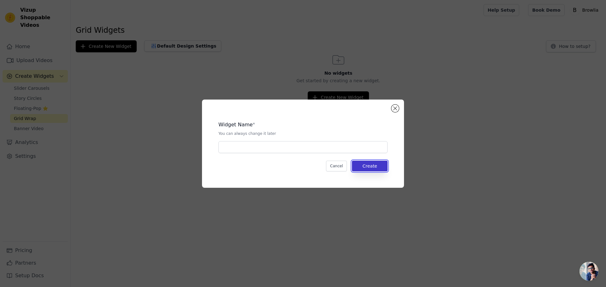
drag, startPoint x: 371, startPoint y: 167, endPoint x: 365, endPoint y: 167, distance: 6.3
click at [371, 167] on button "Create" at bounding box center [370, 166] width 36 height 11
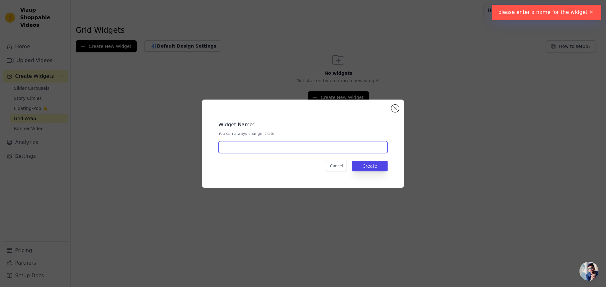
drag, startPoint x: 232, startPoint y: 142, endPoint x: 243, endPoint y: 148, distance: 12.7
click at [236, 143] on input "text" at bounding box center [302, 147] width 169 height 12
type input "Brow Stamp"
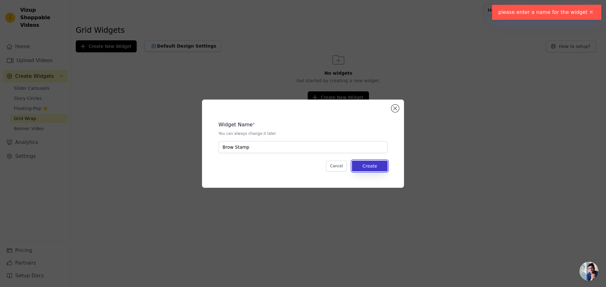
drag, startPoint x: 357, startPoint y: 167, endPoint x: 362, endPoint y: 167, distance: 5.4
click at [359, 167] on button "Create" at bounding box center [370, 166] width 36 height 11
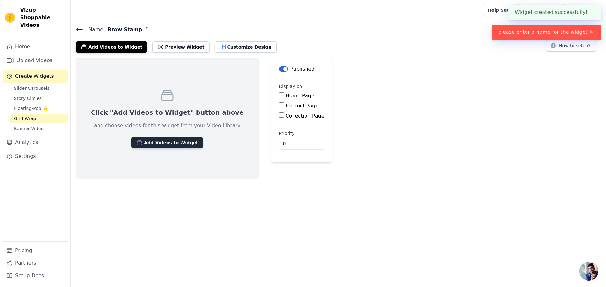
drag, startPoint x: 147, startPoint y: 137, endPoint x: 155, endPoint y: 139, distance: 7.7
click at [149, 138] on div "Click "Add Videos to Widget" button above and choose videos for this widget fro…" at bounding box center [167, 118] width 183 height 121
click at [156, 141] on button "Add Videos to Widget" at bounding box center [167, 142] width 72 height 11
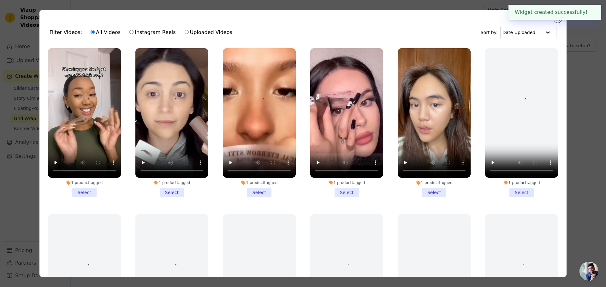
drag, startPoint x: 88, startPoint y: 189, endPoint x: 106, endPoint y: 189, distance: 17.3
click at [91, 189] on li "1 product tagged Select" at bounding box center [84, 122] width 73 height 149
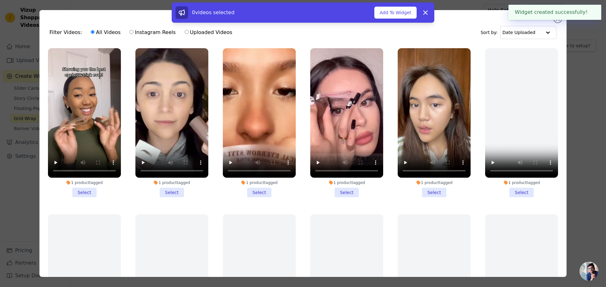
click at [177, 189] on li "1 product tagged Select" at bounding box center [171, 122] width 73 height 149
click at [0, 0] on input "1 product tagged Select" at bounding box center [0, 0] width 0 height 0
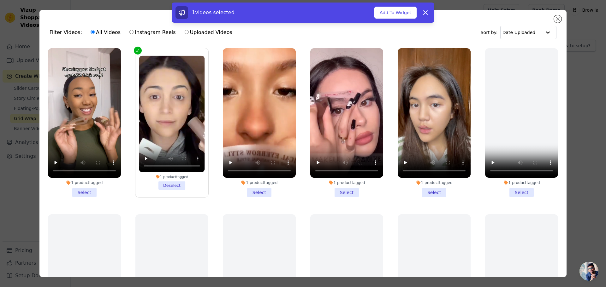
drag, startPoint x: 82, startPoint y: 190, endPoint x: 150, endPoint y: 188, distance: 68.1
click at [84, 189] on li "1 product tagged Select" at bounding box center [84, 122] width 73 height 149
drag, startPoint x: 263, startPoint y: 190, endPoint x: 257, endPoint y: 190, distance: 6.3
click at [260, 190] on li "1 product tagged Select" at bounding box center [259, 122] width 73 height 149
click at [85, 189] on li "1 product tagged Select" at bounding box center [84, 122] width 73 height 149
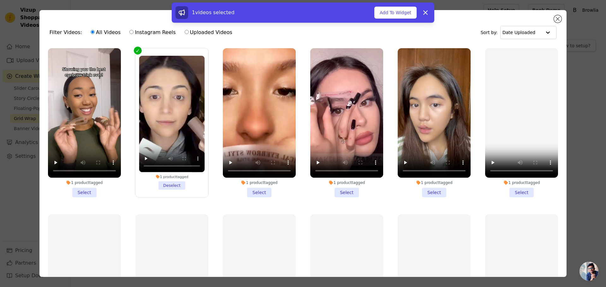
click at [0, 0] on input "1 product tagged Select" at bounding box center [0, 0] width 0 height 0
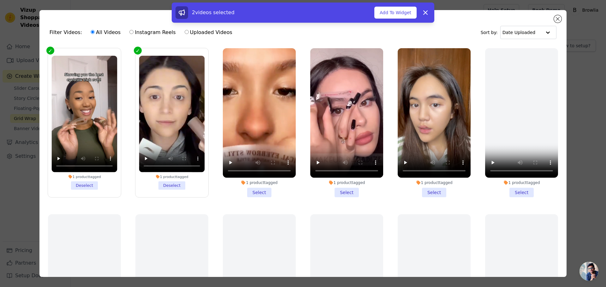
click at [255, 190] on li "1 product tagged Select" at bounding box center [259, 122] width 73 height 149
click at [0, 0] on input "1 product tagged Select" at bounding box center [0, 0] width 0 height 0
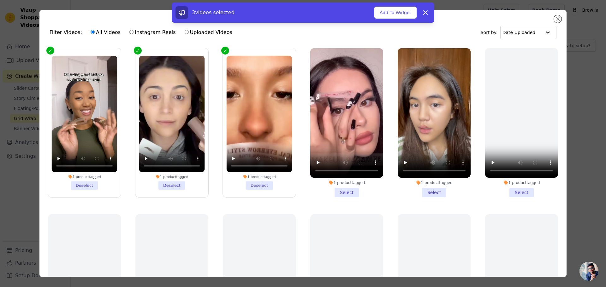
click at [343, 190] on li "1 product tagged Select" at bounding box center [346, 122] width 73 height 149
click at [0, 0] on input "1 product tagged Select" at bounding box center [0, 0] width 0 height 0
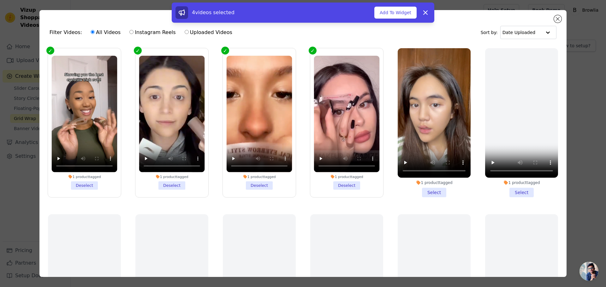
click at [419, 190] on li "1 product tagged Select" at bounding box center [433, 122] width 73 height 149
click at [0, 0] on input "1 product tagged Select" at bounding box center [0, 0] width 0 height 0
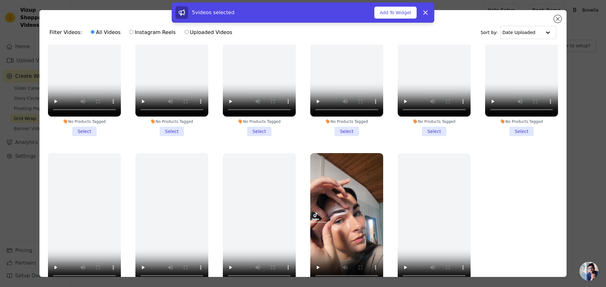
scroll to position [55, 0]
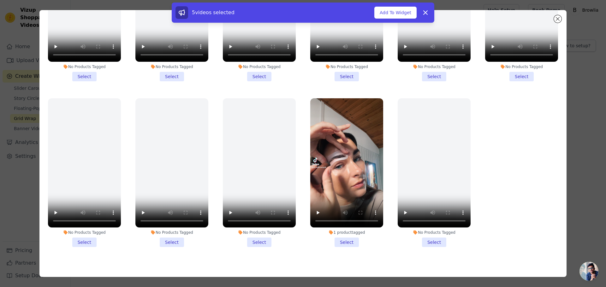
click at [352, 236] on li "1 product tagged Select" at bounding box center [346, 172] width 73 height 149
click at [0, 0] on input "1 product tagged Select" at bounding box center [0, 0] width 0 height 0
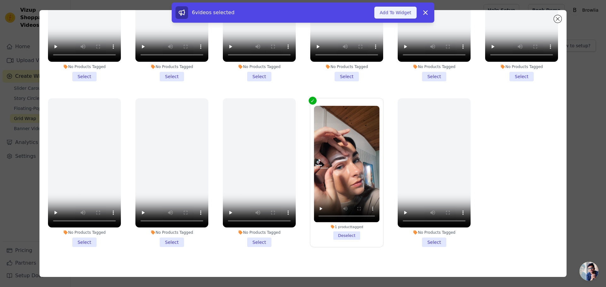
click at [392, 12] on button "Add To Widget" at bounding box center [395, 13] width 42 height 12
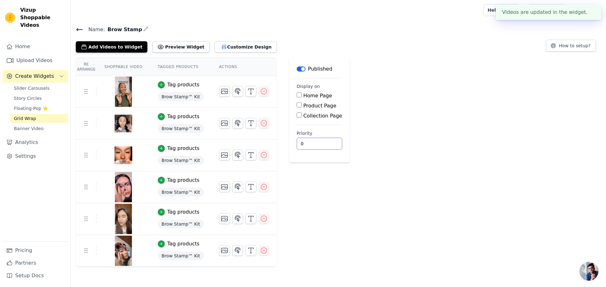
click at [301, 147] on input "0" at bounding box center [318, 144] width 45 height 12
drag, startPoint x: 298, startPoint y: 145, endPoint x: 298, endPoint y: 149, distance: 4.1
click at [298, 147] on input "0" at bounding box center [318, 144] width 45 height 12
click at [298, 149] on input "0" at bounding box center [318, 144] width 45 height 12
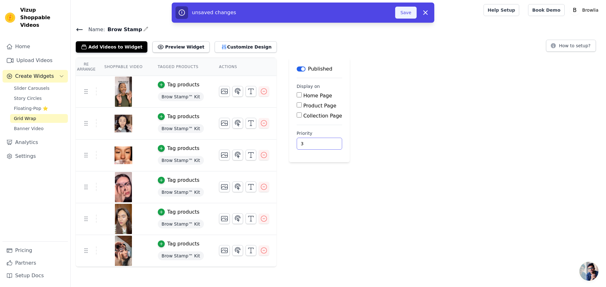
type input "3"
click at [407, 10] on button "Save" at bounding box center [405, 13] width 21 height 12
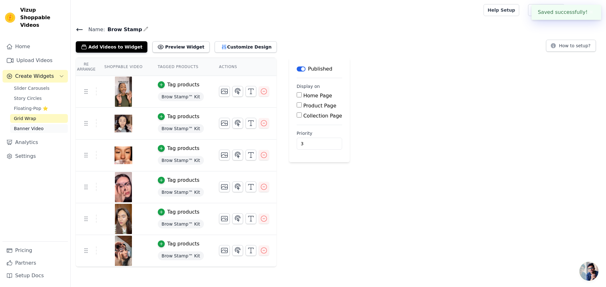
click at [20, 126] on span "Banner Video" at bounding box center [29, 129] width 30 height 6
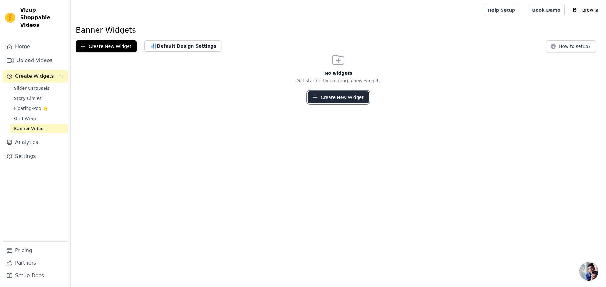
click at [324, 98] on button "Create New Widget" at bounding box center [337, 97] width 61 height 12
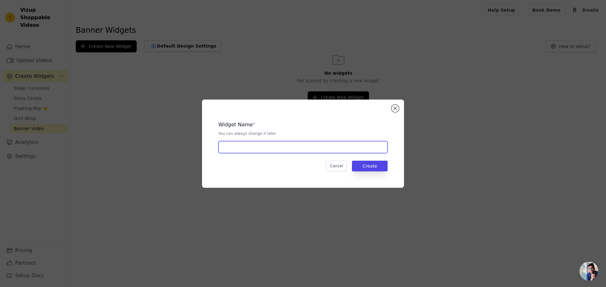
click at [329, 143] on input "text" at bounding box center [302, 147] width 169 height 12
type input "Brow Stamp"
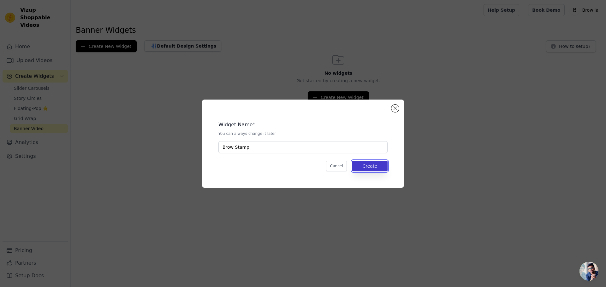
click at [371, 161] on button "Create" at bounding box center [370, 166] width 36 height 11
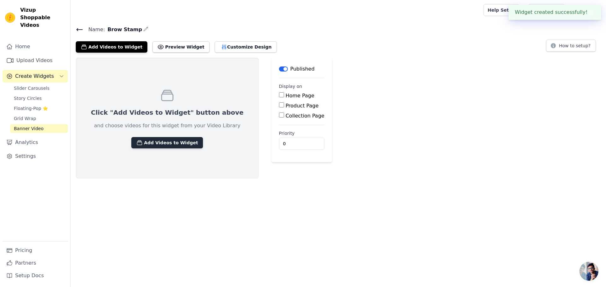
click at [140, 140] on button "Add Videos to Widget" at bounding box center [167, 142] width 72 height 11
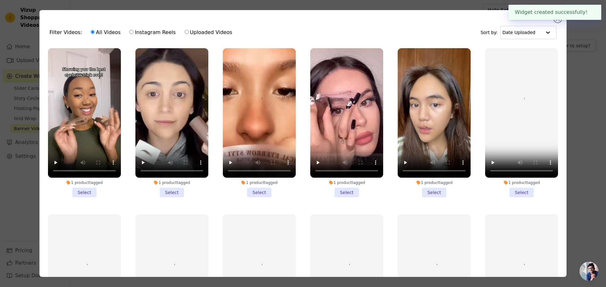
click at [84, 190] on li "1 product tagged Select" at bounding box center [84, 122] width 73 height 149
click at [0, 0] on input "1 product tagged Select" at bounding box center [0, 0] width 0 height 0
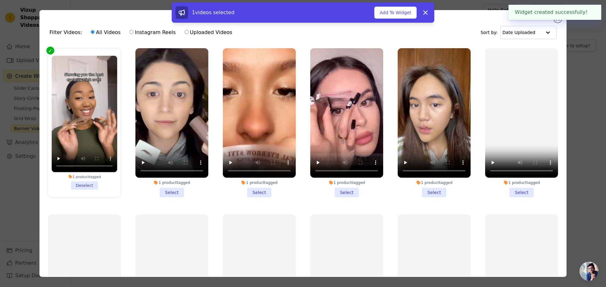
click at [171, 189] on li "1 product tagged Select" at bounding box center [171, 122] width 73 height 149
click at [0, 0] on input "1 product tagged Select" at bounding box center [0, 0] width 0 height 0
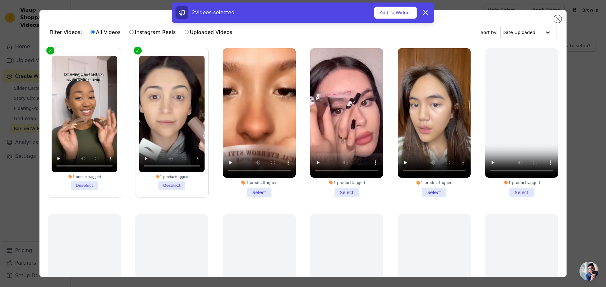
click at [246, 188] on li "1 product tagged Select" at bounding box center [259, 122] width 73 height 149
click at [0, 0] on input "1 product tagged Select" at bounding box center [0, 0] width 0 height 0
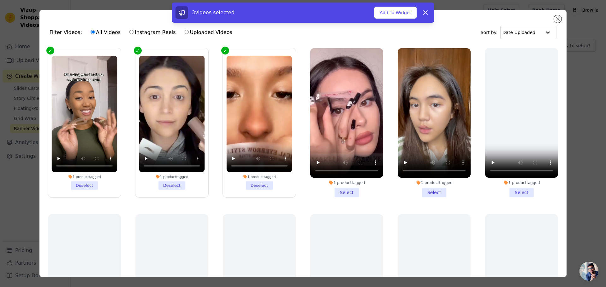
click at [338, 189] on li "1 product tagged Select" at bounding box center [346, 122] width 73 height 149
click at [0, 0] on input "1 product tagged Select" at bounding box center [0, 0] width 0 height 0
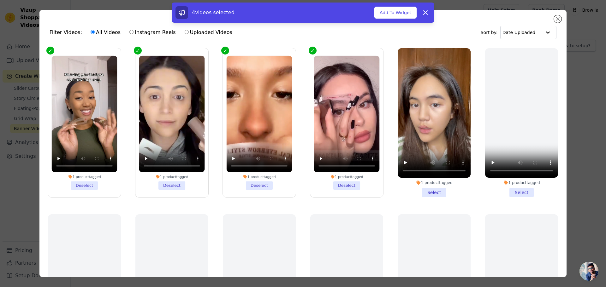
click at [424, 189] on li "1 product tagged Select" at bounding box center [433, 122] width 73 height 149
click at [0, 0] on input "1 product tagged Select" at bounding box center [0, 0] width 0 height 0
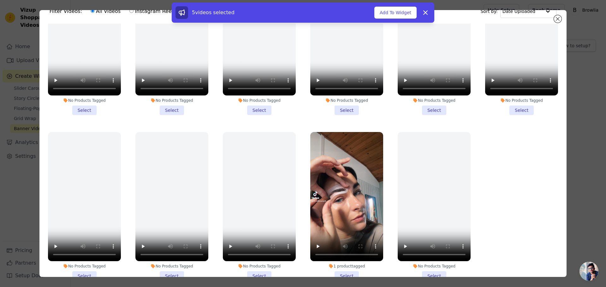
scroll to position [55, 0]
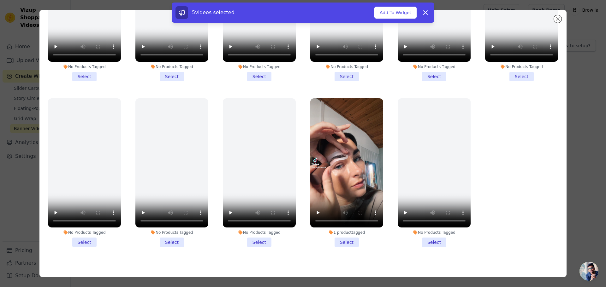
click at [332, 237] on li "1 product tagged Select" at bounding box center [346, 172] width 73 height 149
click at [0, 0] on input "1 product tagged Select" at bounding box center [0, 0] width 0 height 0
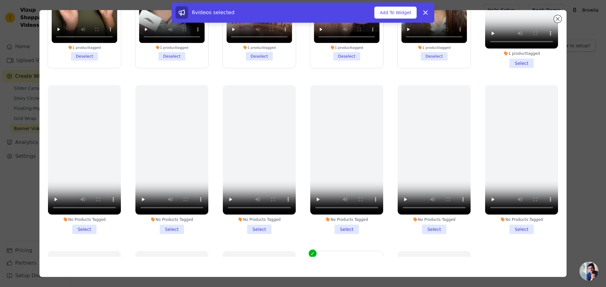
scroll to position [0, 0]
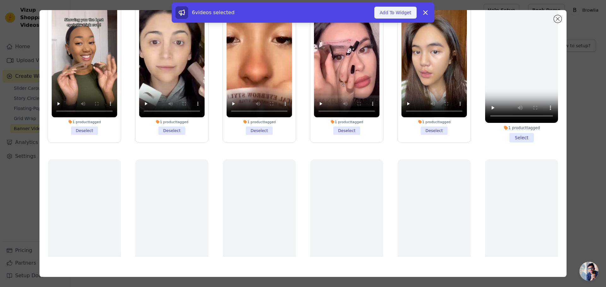
click at [406, 10] on button "Add To Widget" at bounding box center [395, 13] width 42 height 12
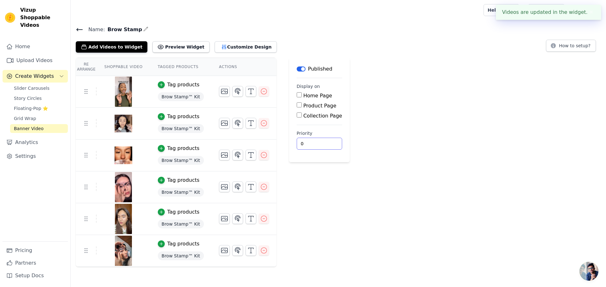
click at [296, 147] on input "0" at bounding box center [318, 144] width 45 height 12
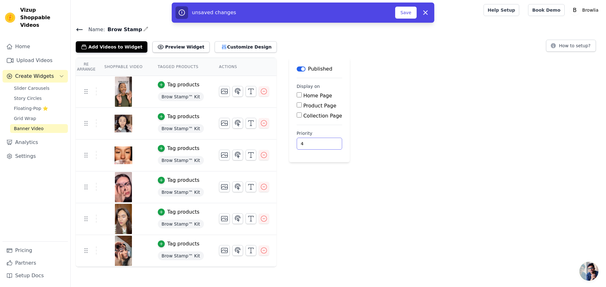
type input "4"
click at [414, 14] on button "Save" at bounding box center [405, 13] width 21 height 12
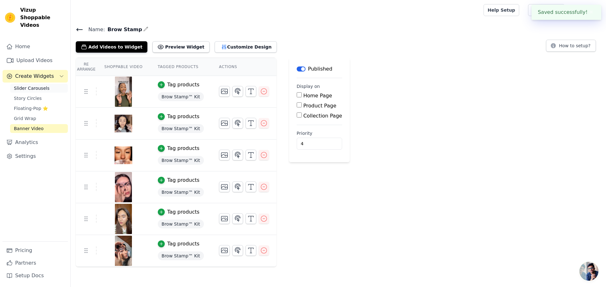
click at [36, 85] on link "Slider Carousels" at bounding box center [39, 88] width 58 height 9
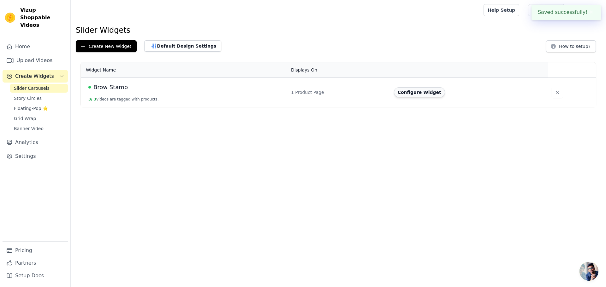
click at [413, 90] on button "Configure Widget" at bounding box center [419, 92] width 51 height 10
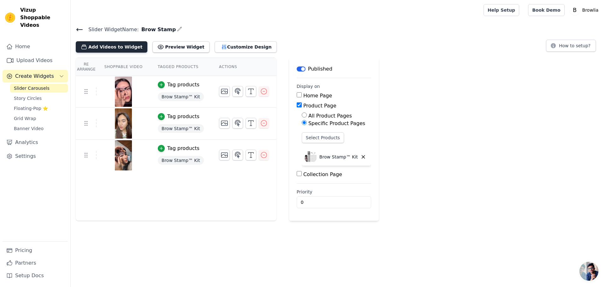
click at [112, 46] on button "Add Videos to Widget" at bounding box center [112, 46] width 72 height 11
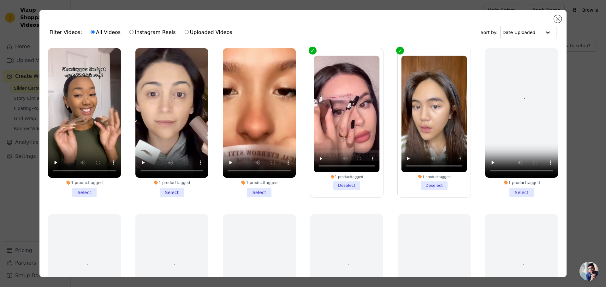
click at [252, 190] on li "1 product tagged Select" at bounding box center [259, 122] width 73 height 149
click at [0, 0] on input "1 product tagged Select" at bounding box center [0, 0] width 0 height 0
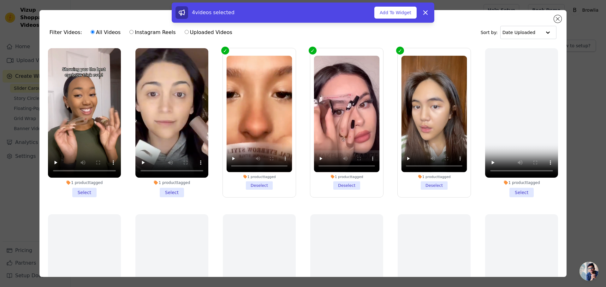
click at [176, 188] on li "1 product tagged Select" at bounding box center [171, 122] width 73 height 149
click at [0, 0] on input "1 product tagged Select" at bounding box center [0, 0] width 0 height 0
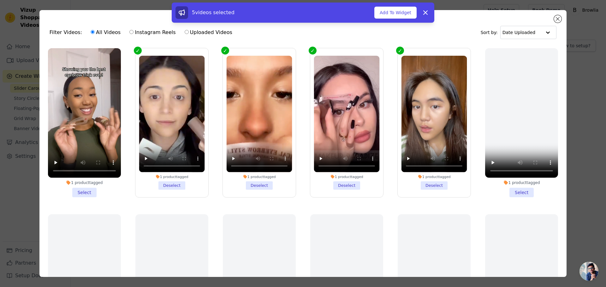
click at [88, 187] on li "1 product tagged Select" at bounding box center [84, 122] width 73 height 149
click at [0, 0] on input "1 product tagged Select" at bounding box center [0, 0] width 0 height 0
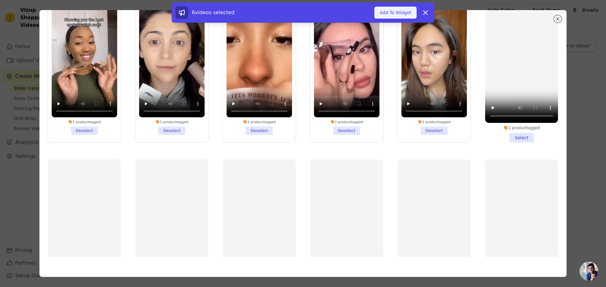
click at [387, 17] on button "Add To Widget" at bounding box center [395, 13] width 42 height 12
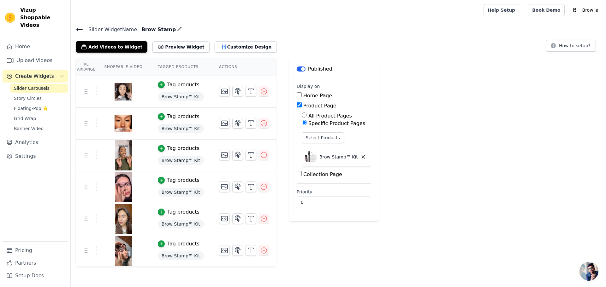
click at [78, 28] on icon at bounding box center [80, 29] width 6 height 3
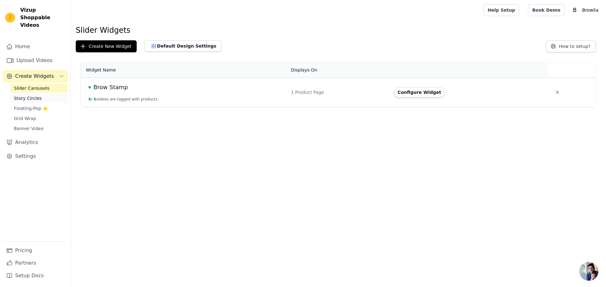
click at [30, 95] on span "Story Circles" at bounding box center [28, 98] width 28 height 6
click at [423, 92] on button "Configure Widget" at bounding box center [423, 92] width 51 height 10
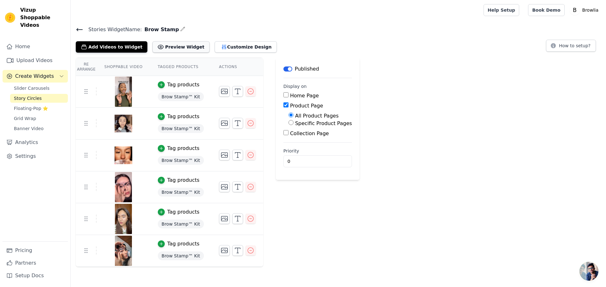
click at [170, 47] on button "Preview Widget" at bounding box center [180, 46] width 57 height 11
click at [21, 115] on span "Grid Wrap" at bounding box center [25, 118] width 22 height 6
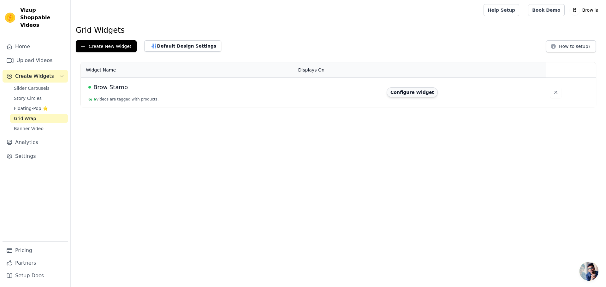
click at [407, 90] on button "Configure Widget" at bounding box center [411, 92] width 51 height 10
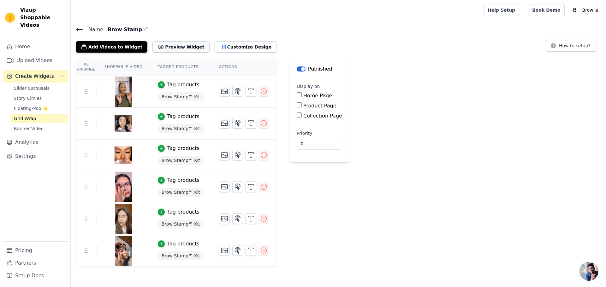
click at [181, 51] on button "Preview Widget" at bounding box center [180, 46] width 57 height 11
click at [29, 126] on span "Banner Video" at bounding box center [29, 129] width 30 height 6
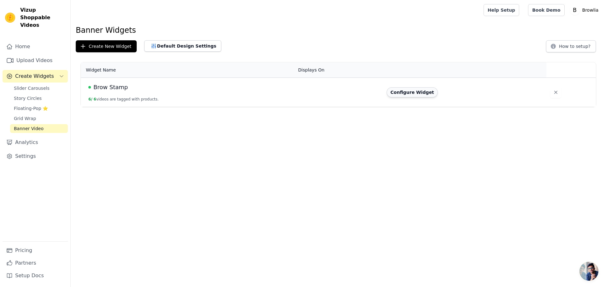
click at [407, 96] on button "Configure Widget" at bounding box center [411, 92] width 51 height 10
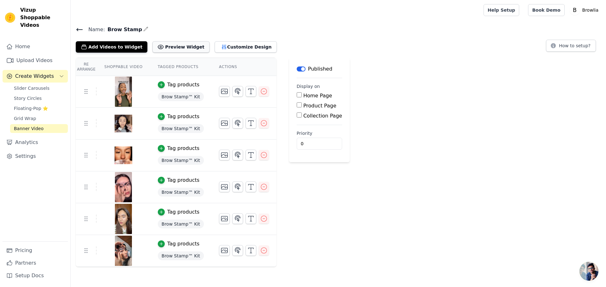
click at [179, 48] on button "Preview Widget" at bounding box center [180, 46] width 57 height 11
click at [26, 84] on link "Slider Carousels" at bounding box center [39, 88] width 58 height 9
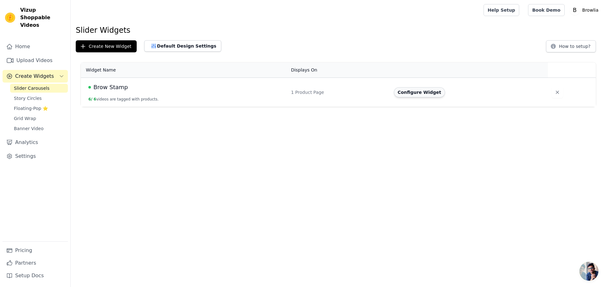
click at [415, 90] on button "Configure Widget" at bounding box center [419, 92] width 51 height 10
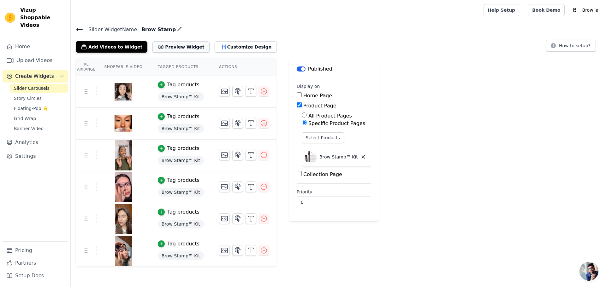
click at [170, 44] on button "Preview Widget" at bounding box center [180, 46] width 57 height 11
click at [223, 44] on button "Customize Design" at bounding box center [245, 46] width 62 height 11
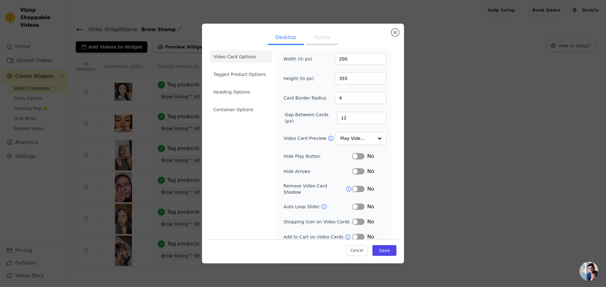
scroll to position [4, 0]
click at [353, 203] on button "Label" at bounding box center [358, 206] width 13 height 6
click at [384, 254] on button "Save" at bounding box center [384, 250] width 24 height 11
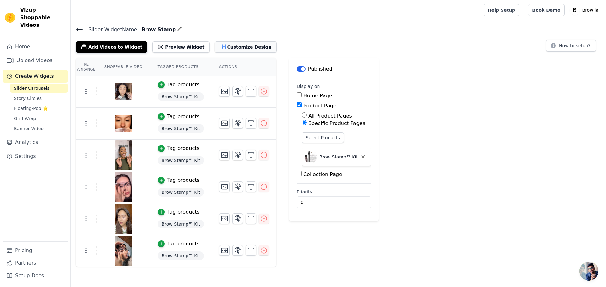
click at [215, 43] on button "Customize Design" at bounding box center [245, 46] width 62 height 11
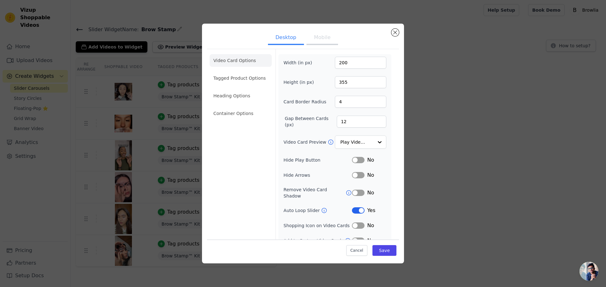
click at [355, 208] on button "Label" at bounding box center [358, 211] width 13 height 6
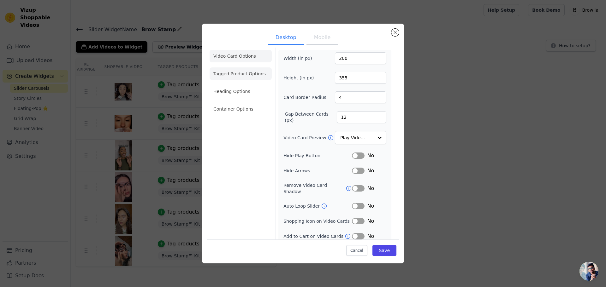
click at [234, 71] on li "Tagged Product Options" at bounding box center [240, 73] width 62 height 13
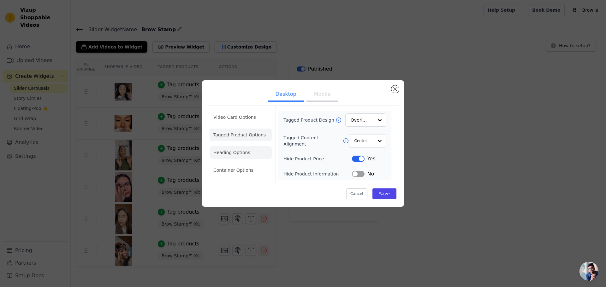
click at [249, 157] on li "Heading Options" at bounding box center [240, 152] width 62 height 13
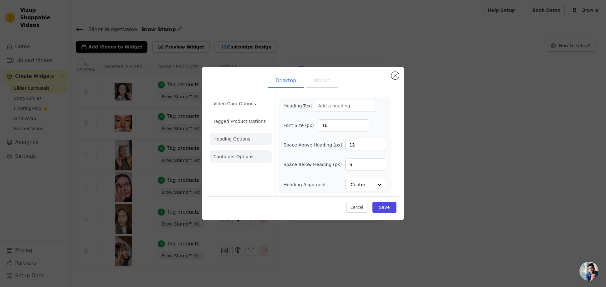
click at [242, 160] on li "Container Options" at bounding box center [240, 156] width 62 height 13
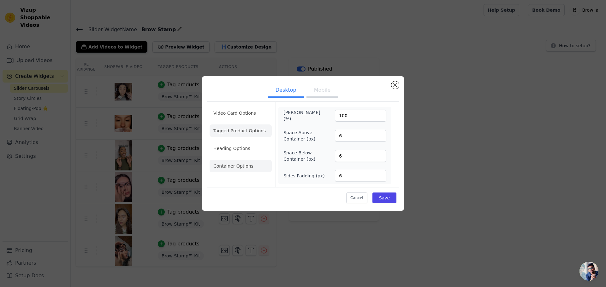
click at [243, 135] on li "Tagged Product Options" at bounding box center [240, 131] width 62 height 13
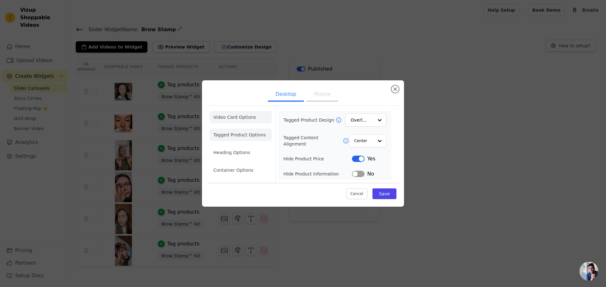
click at [246, 121] on li "Video Card Options" at bounding box center [240, 117] width 62 height 13
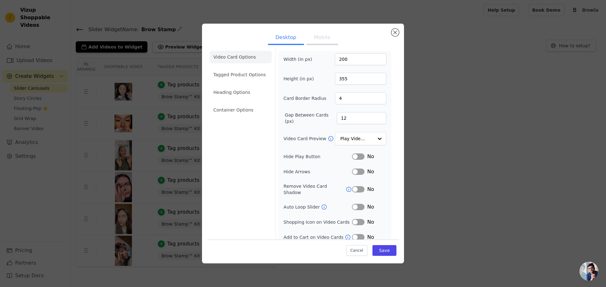
scroll to position [4, 0]
click at [352, 218] on button "Label" at bounding box center [358, 221] width 13 height 6
click at [384, 247] on button "Save" at bounding box center [384, 250] width 24 height 11
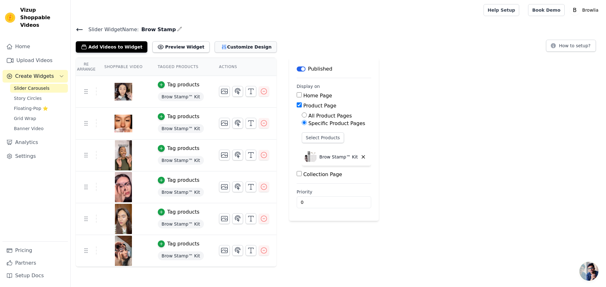
click at [222, 46] on icon "button" at bounding box center [224, 47] width 4 height 4
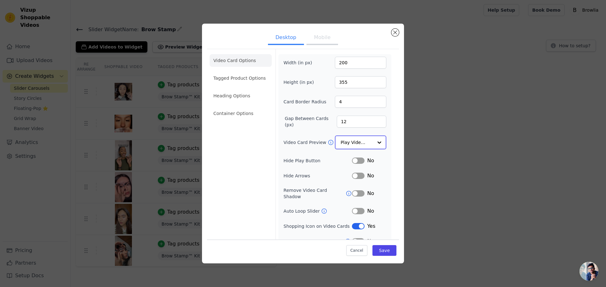
click at [364, 147] on input "Video Card Preview" at bounding box center [356, 142] width 32 height 13
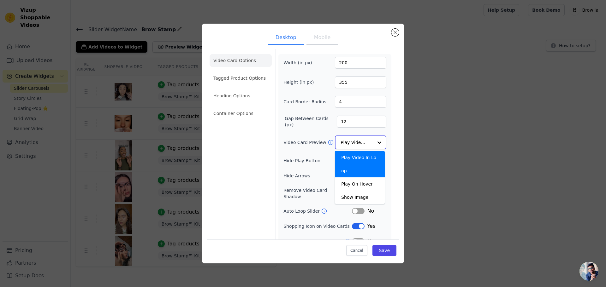
click at [364, 147] on input "Video Card Preview" at bounding box center [356, 142] width 32 height 13
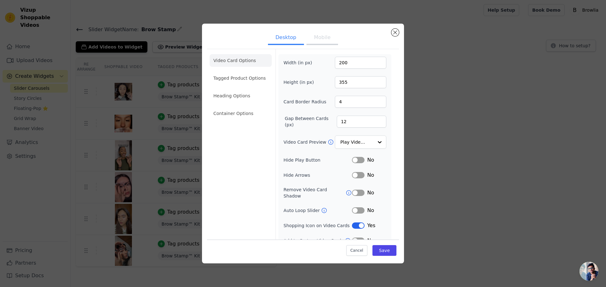
drag, startPoint x: 356, startPoint y: 218, endPoint x: 356, endPoint y: 230, distance: 11.7
click at [356, 223] on button "Label" at bounding box center [358, 226] width 13 height 6
click at [356, 238] on button "Label" at bounding box center [358, 241] width 13 height 6
click at [382, 245] on button "Save" at bounding box center [384, 250] width 24 height 11
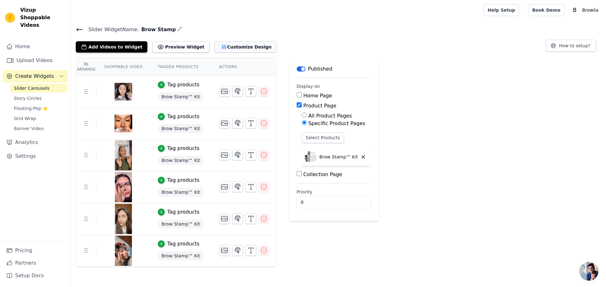
click at [230, 45] on button "Customize Design" at bounding box center [245, 46] width 62 height 11
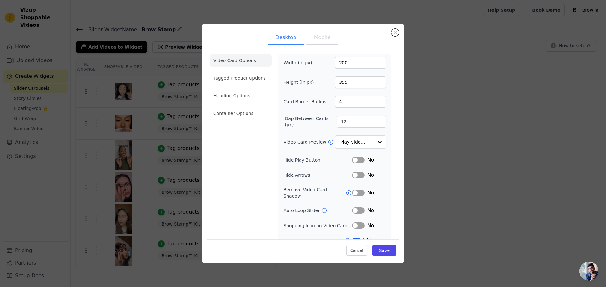
click at [356, 238] on button "Label" at bounding box center [358, 241] width 13 height 6
click at [354, 223] on button "Label" at bounding box center [358, 226] width 13 height 6
click at [375, 248] on button "Save" at bounding box center [384, 250] width 24 height 11
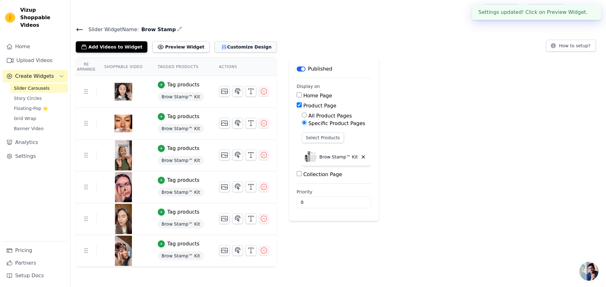
click at [225, 43] on button "Customize Design" at bounding box center [245, 46] width 62 height 11
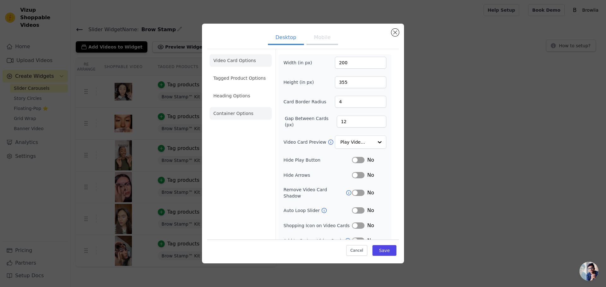
click at [247, 110] on li "Container Options" at bounding box center [240, 113] width 62 height 13
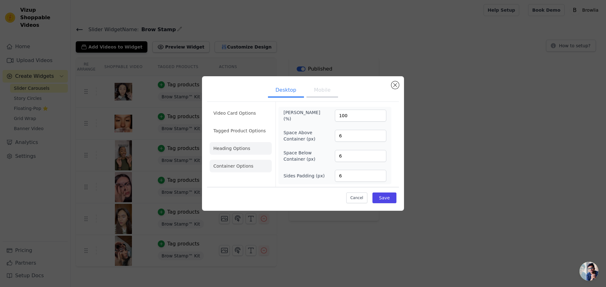
click at [233, 143] on li "Heading Options" at bounding box center [240, 148] width 62 height 13
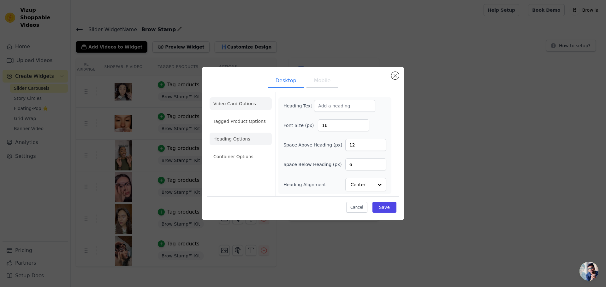
click at [239, 102] on li "Video Card Options" at bounding box center [240, 103] width 62 height 13
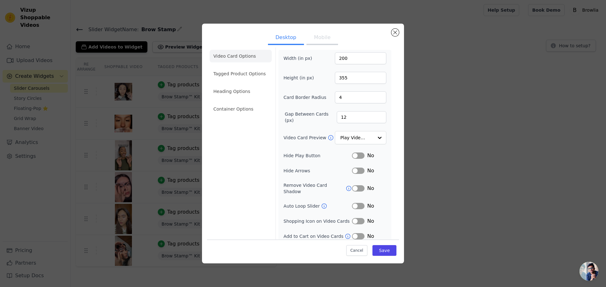
click at [321, 203] on icon at bounding box center [324, 206] width 6 height 6
click at [307, 36] on button "Mobile" at bounding box center [322, 38] width 32 height 14
click at [259, 71] on li "Tagged Product Options" at bounding box center [240, 73] width 62 height 13
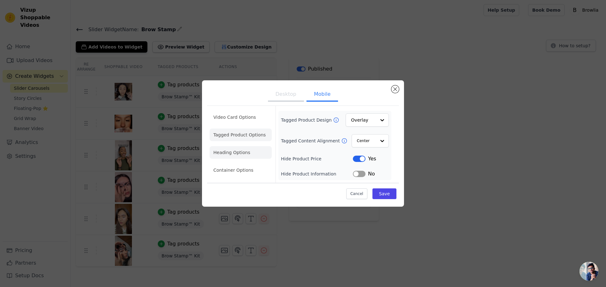
click at [222, 149] on li "Heading Options" at bounding box center [240, 152] width 62 height 13
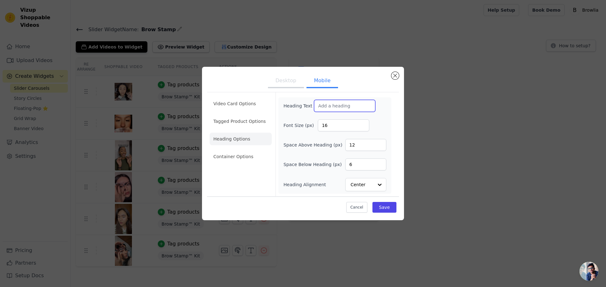
click at [327, 105] on input "Heading Text" at bounding box center [344, 106] width 61 height 12
click at [238, 160] on li "Container Options" at bounding box center [240, 156] width 62 height 13
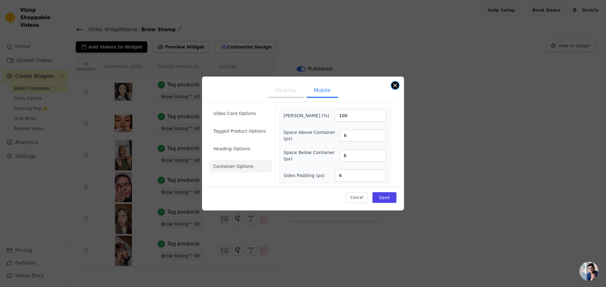
click at [394, 83] on button "Close modal" at bounding box center [395, 86] width 8 height 8
